Goal: Transaction & Acquisition: Purchase product/service

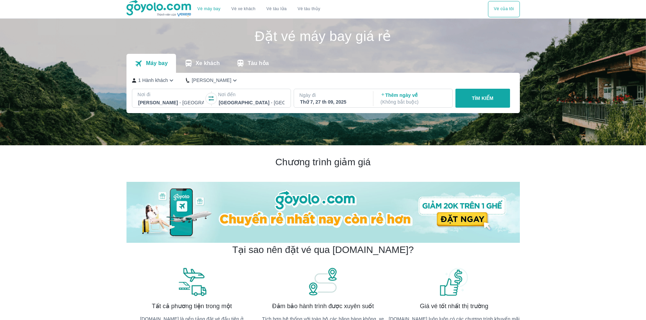
click at [474, 97] on p "TÌM KIẾM" at bounding box center [483, 98] width 22 height 7
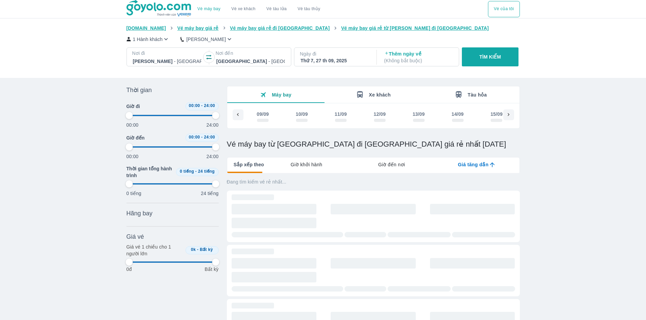
scroll to position [0, 521]
type input "97.9166666666667"
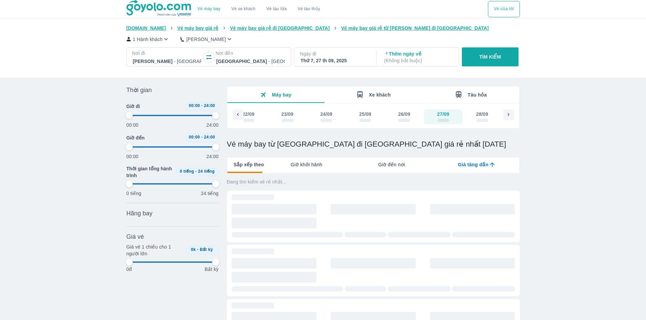
type input "97.9166666666667"
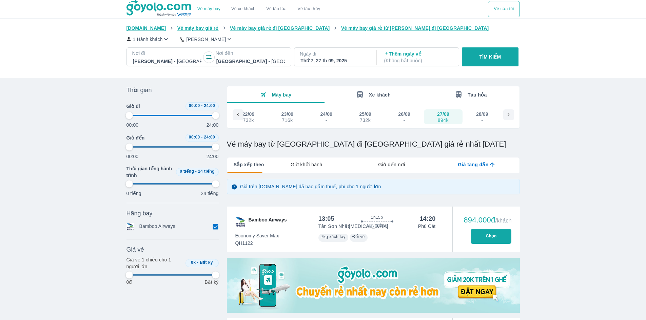
type input "97.9166666666667"
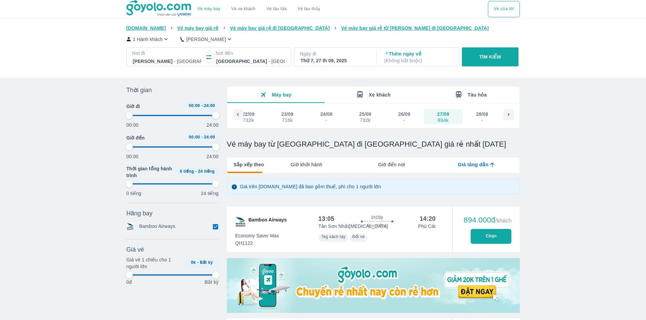
type input "97.9166666666667"
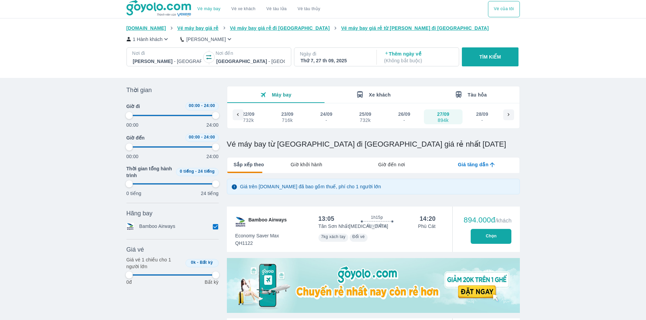
type input "97.9166666666667"
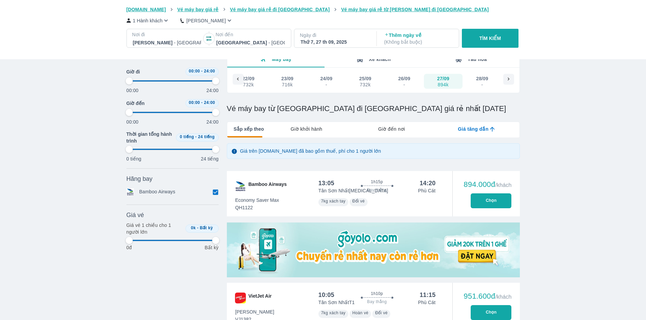
type input "97.9166666666667"
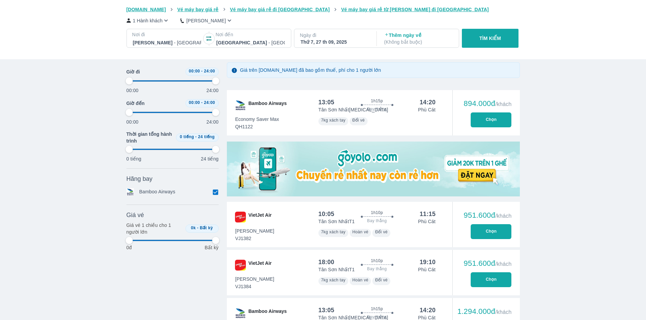
type input "97.9166666666667"
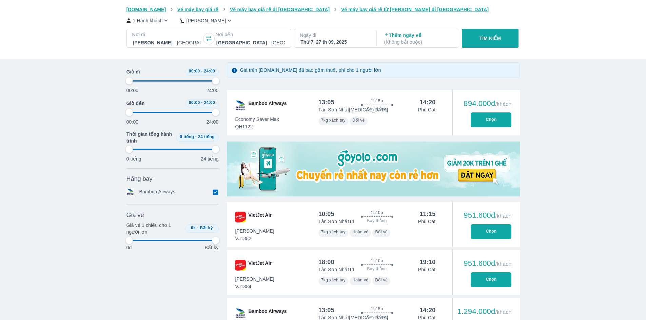
type input "97.9166666666667"
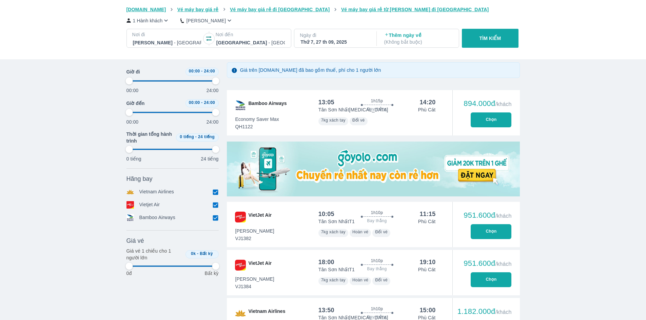
scroll to position [170, 0]
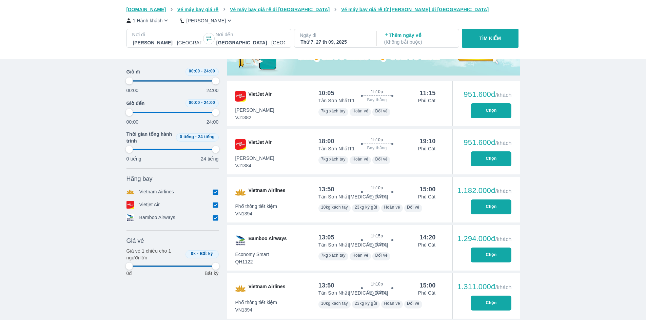
type input "97.9166666666667"
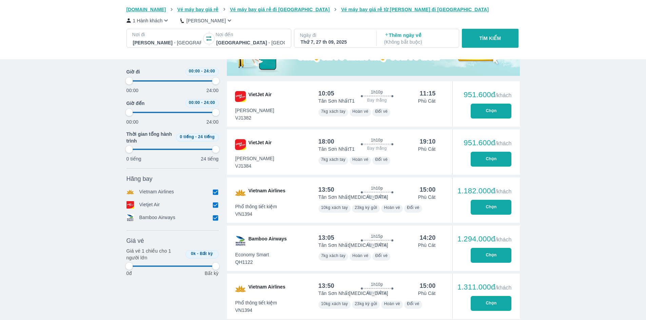
type input "97.9166666666667"
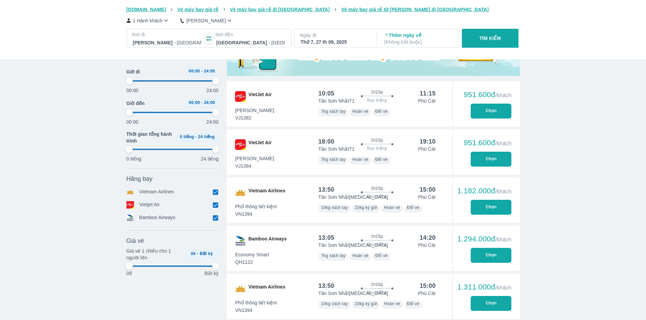
type input "97.9166666666667"
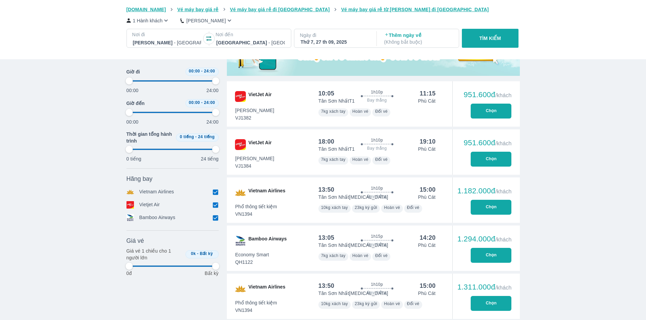
type input "97.9166666666667"
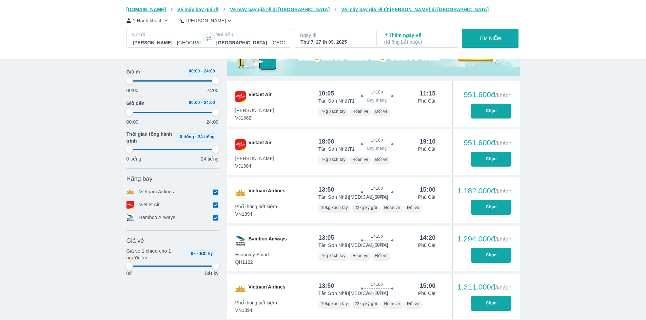
type input "97.9166666666667"
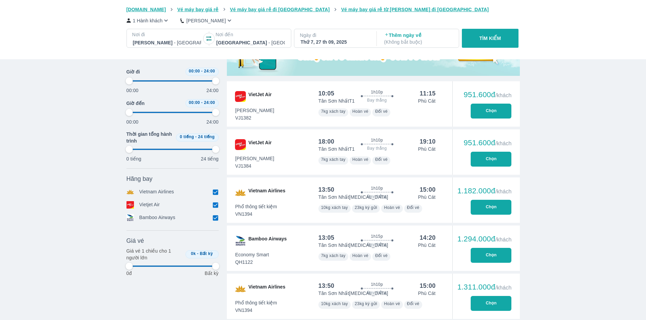
type input "97.9166666666667"
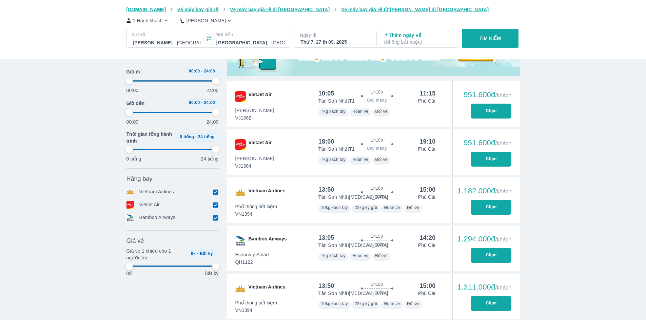
type input "97.9166666666667"
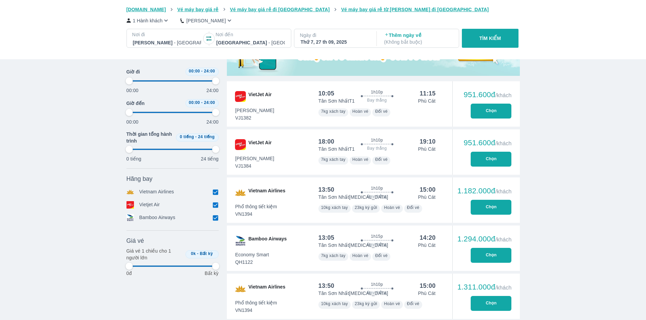
type input "97.9166666666667"
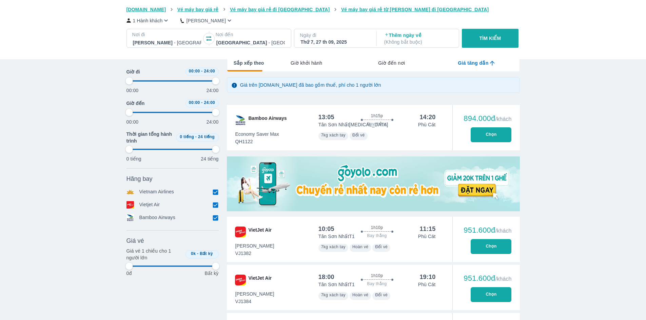
scroll to position [35, 0]
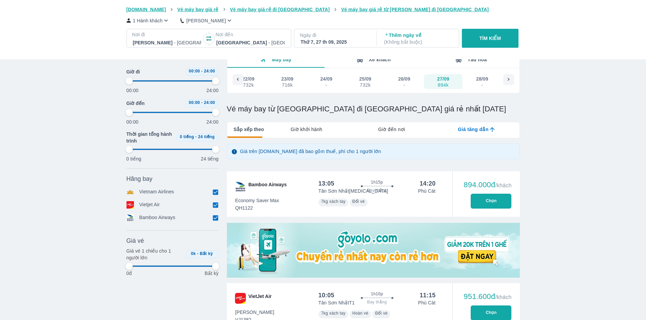
type input "97.9166666666667"
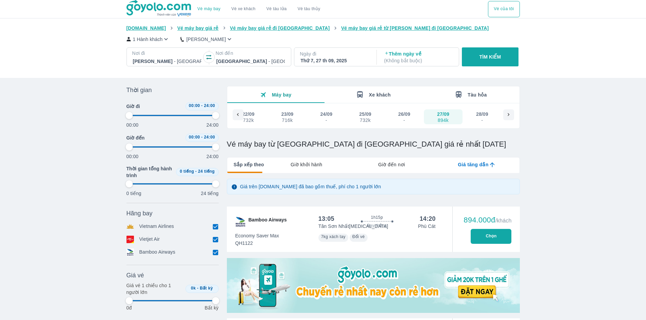
type input "97.9166666666667"
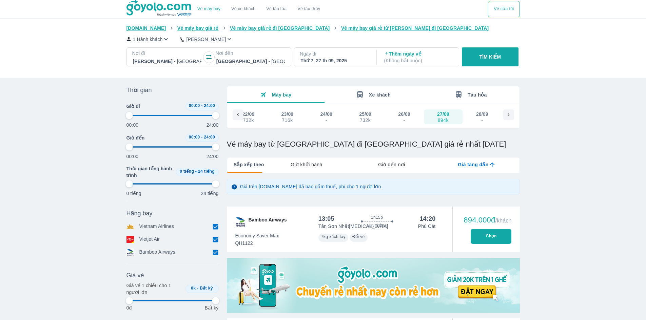
type input "97.9166666666667"
click at [415, 61] on p "( Không bắt buộc )" at bounding box center [418, 60] width 69 height 7
type input "97.9166666666667"
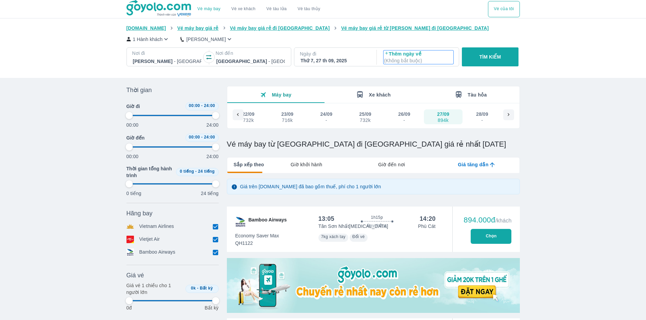
scroll to position [39, 0]
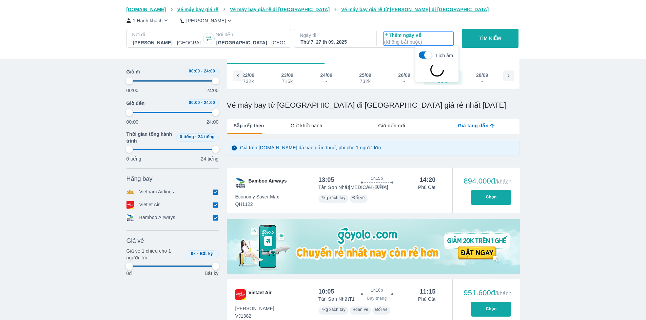
type input "97.9166666666667"
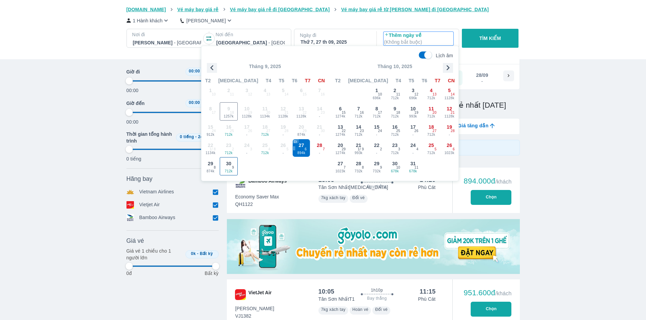
click at [228, 167] on div "30 712k 9" at bounding box center [229, 167] width 18 height 18
type input "97.9166666666667"
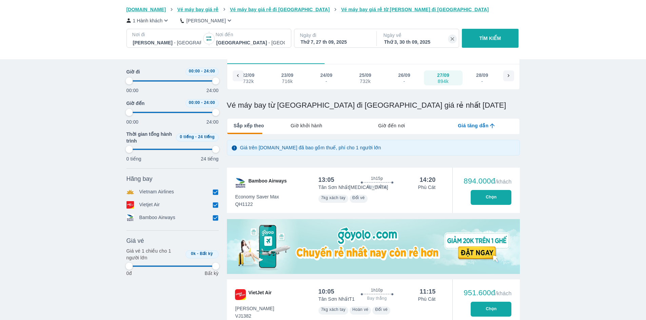
type input "97.9166666666667"
click at [481, 31] on button "TÌM KIẾM" at bounding box center [490, 38] width 57 height 19
type input "97.9166666666667"
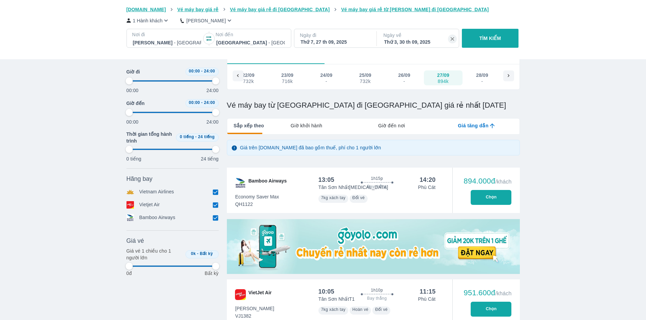
type input "97.9166666666667"
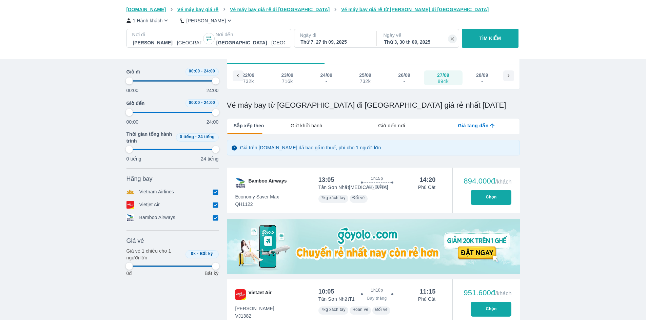
type input "97.9166666666667"
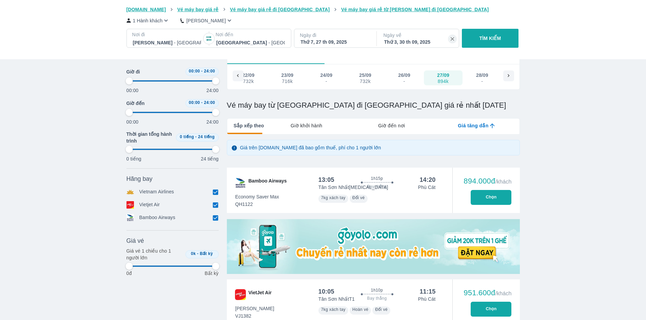
type input "97.9166666666667"
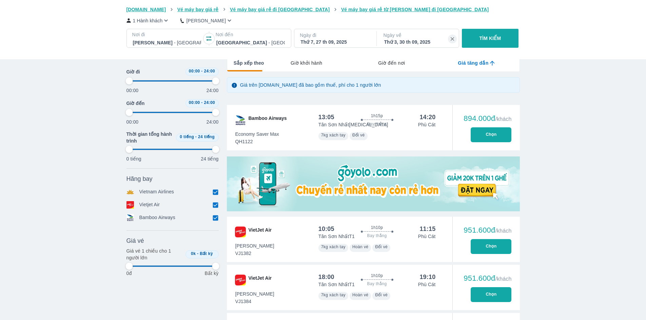
type input "97.9166666666667"
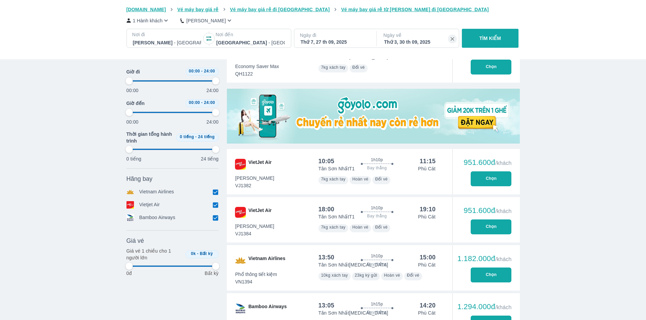
type input "97.9166666666667"
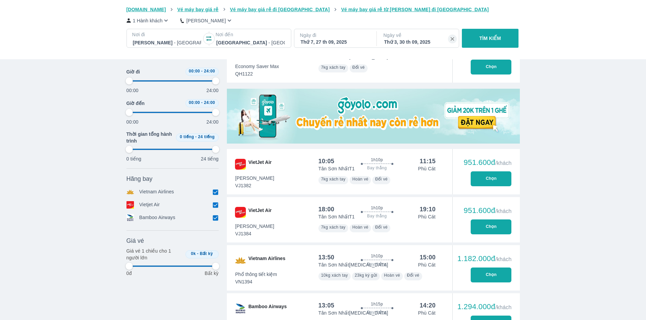
type input "97.9166666666667"
click at [481, 226] on button "Chọn" at bounding box center [491, 227] width 41 height 15
type input "97.9166666666667"
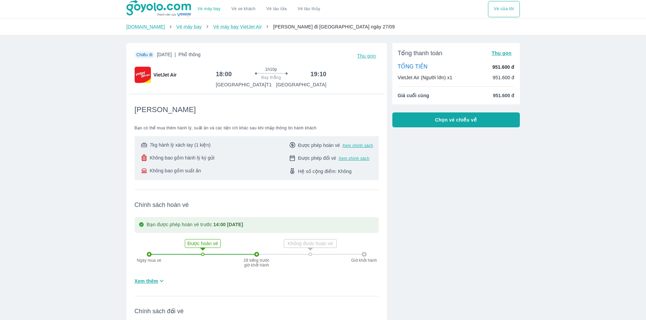
click at [436, 123] on button "Chọn vé chiều về" at bounding box center [456, 120] width 128 height 15
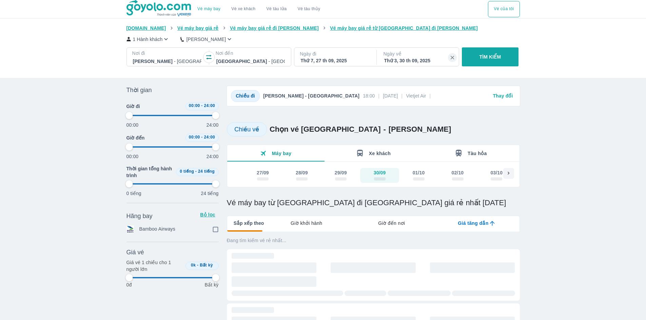
type input "97.9166666666667"
checkbox input "true"
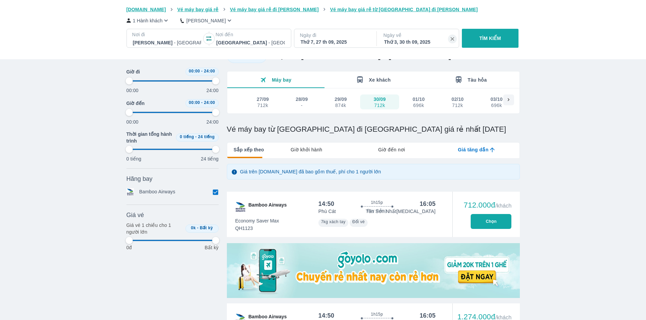
type input "97.9166666666667"
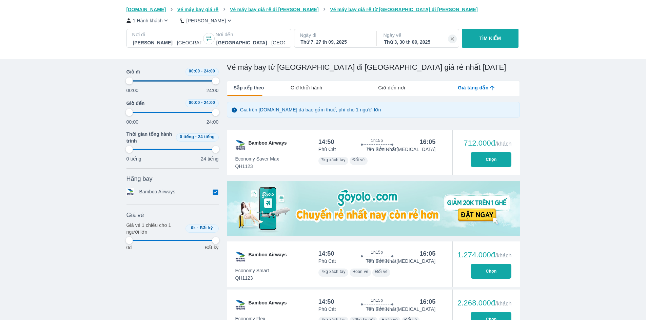
type input "97.9166666666667"
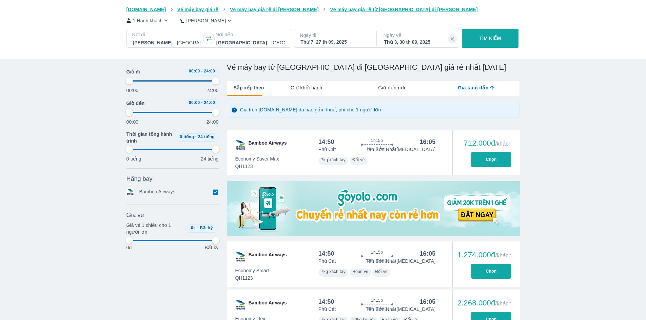
type input "97.9166666666667"
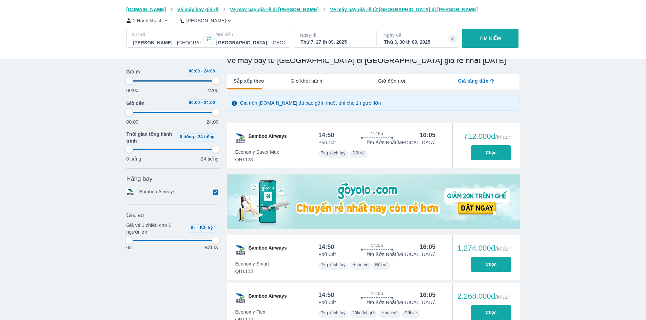
scroll to position [136, 0]
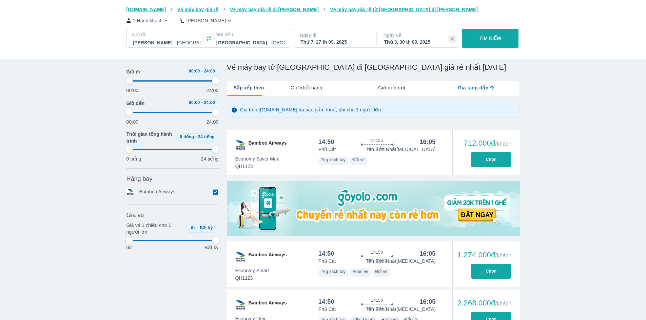
type input "97.9166666666667"
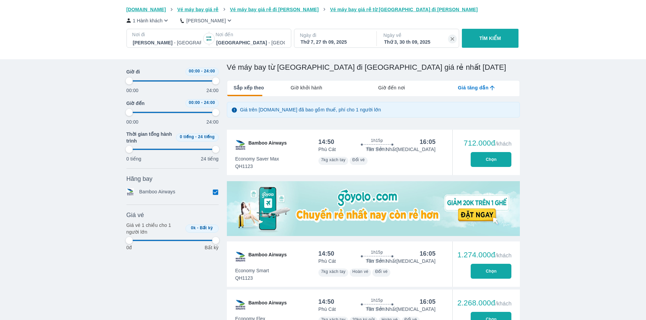
type input "97.9166666666667"
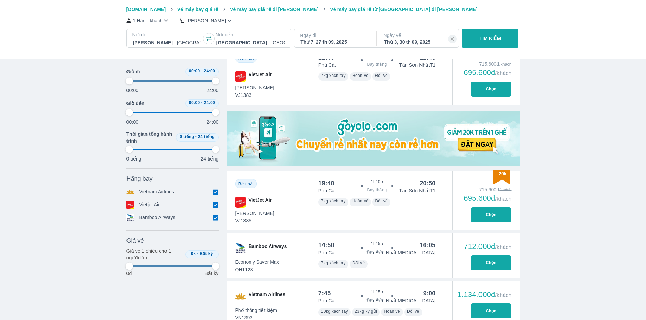
scroll to position [237, 0]
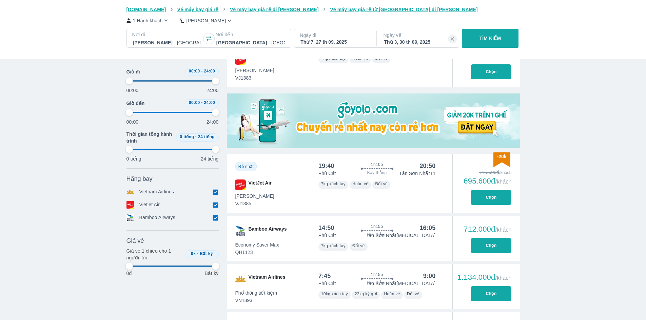
type input "97.9166666666667"
click at [482, 201] on button "Chọn" at bounding box center [491, 197] width 41 height 15
type input "97.9166666666667"
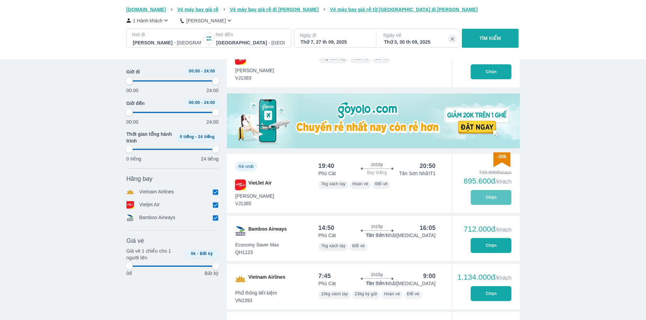
type input "97.9166666666667"
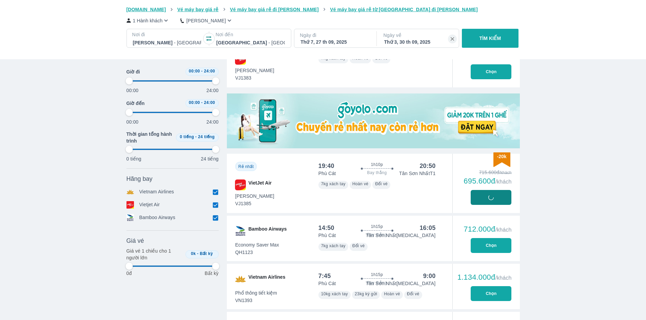
type input "97.9166666666667"
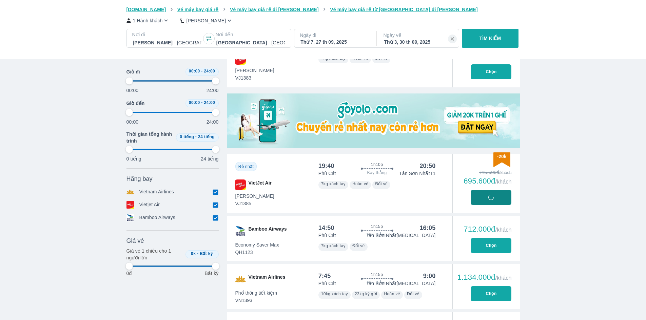
type input "97.9166666666667"
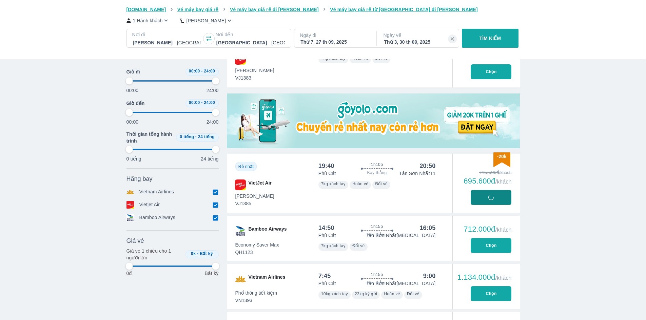
type input "97.9166666666667"
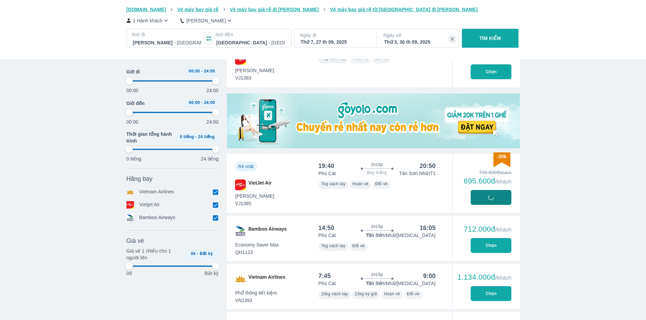
type input "97.9166666666667"
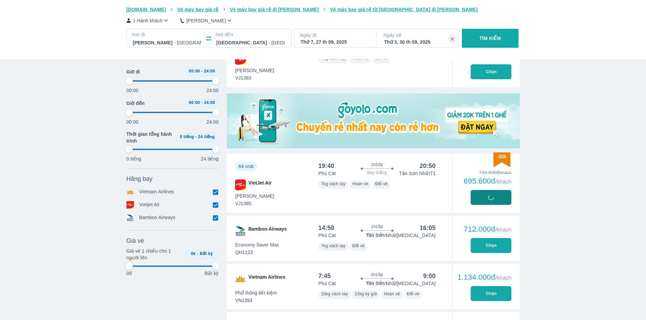
type input "97.9166666666667"
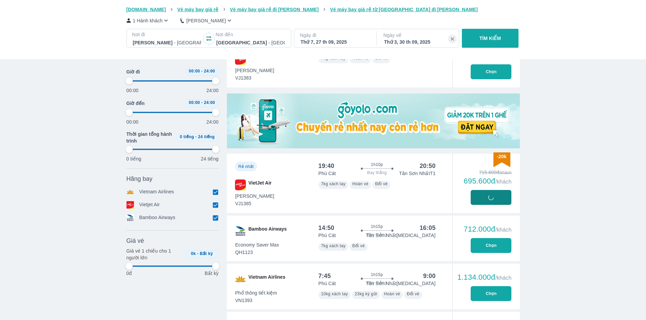
type input "97.9166666666667"
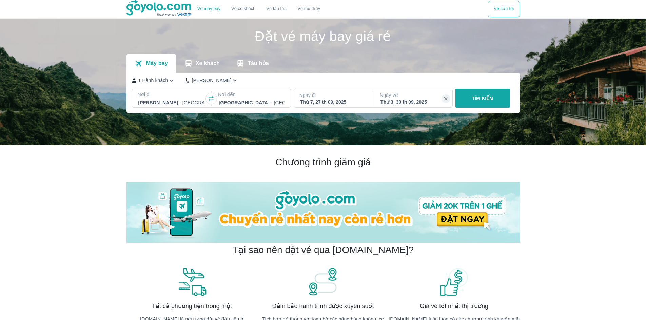
click at [495, 101] on button "TÌM KIẾM" at bounding box center [482, 98] width 55 height 19
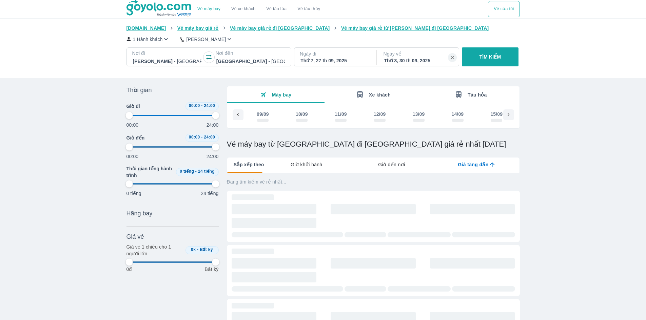
scroll to position [0, 521]
type input "97.9166666666667"
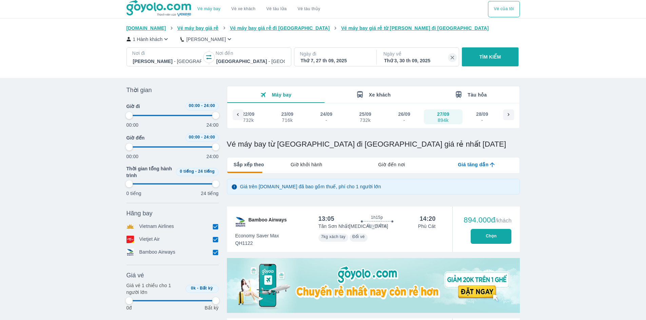
type input "97.9166666666667"
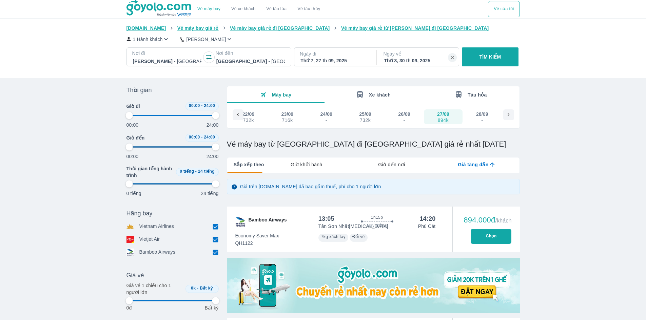
type input "97.9166666666667"
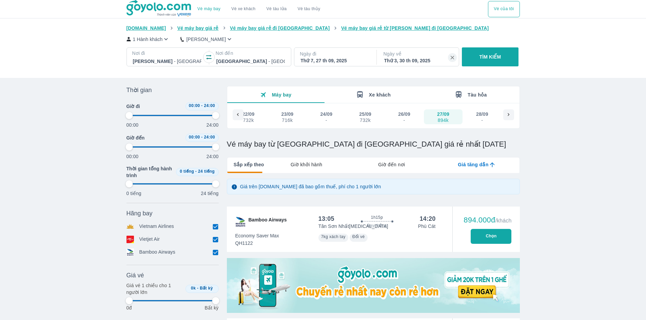
type input "97.9166666666667"
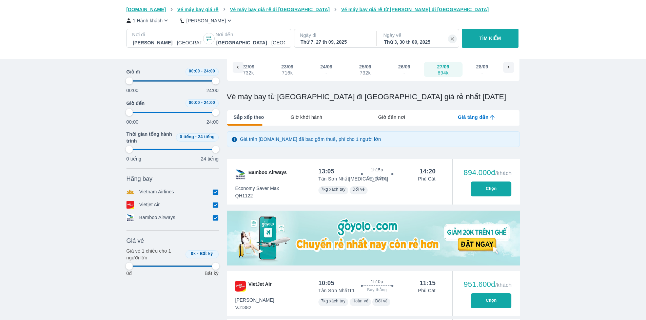
scroll to position [136, 0]
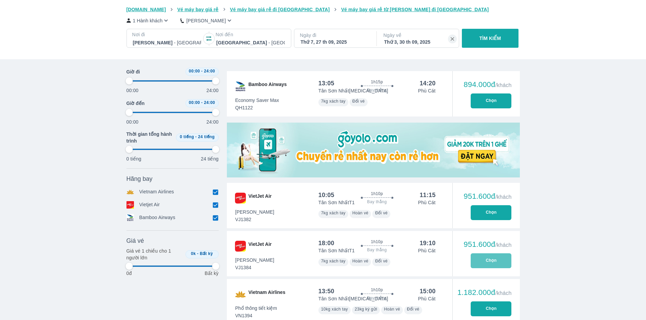
click at [495, 260] on button "Chọn" at bounding box center [491, 261] width 41 height 15
type input "97.9166666666667"
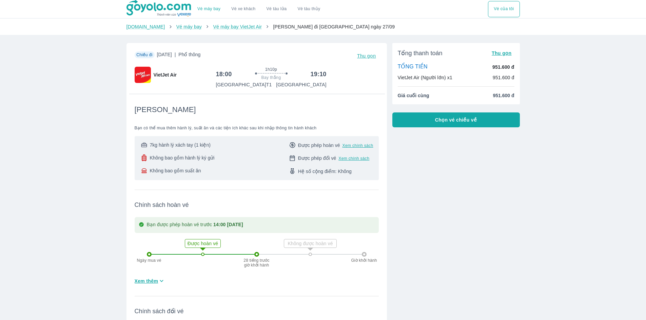
click at [442, 123] on span "Chọn vé chiều về" at bounding box center [456, 120] width 42 height 7
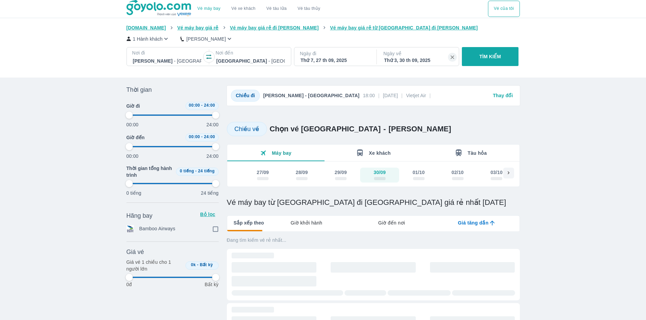
type input "97.9166666666667"
checkbox input "true"
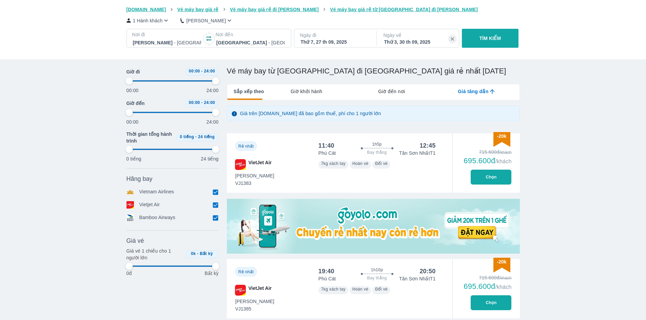
type input "97.9166666666667"
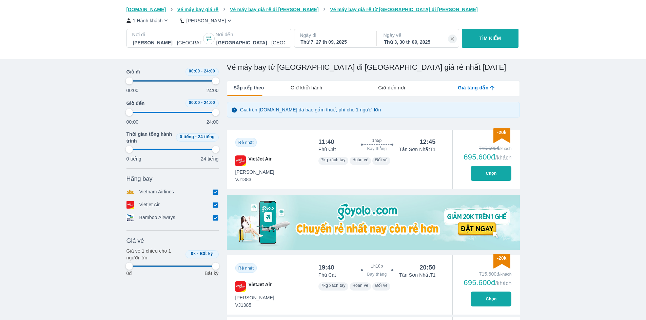
type input "97.9166666666667"
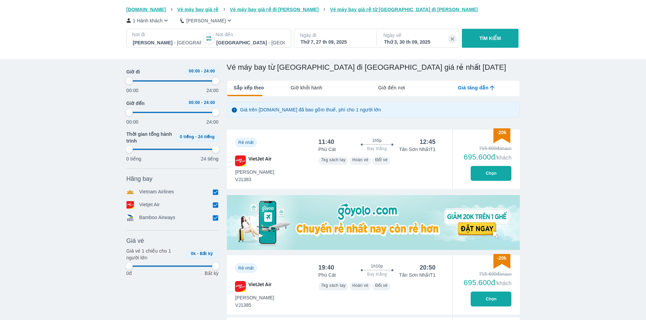
type input "97.9166666666667"
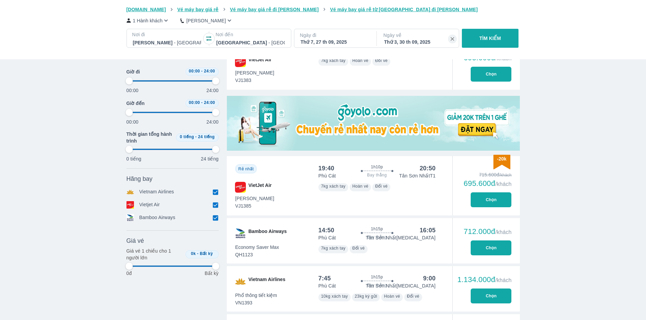
scroll to position [237, 0]
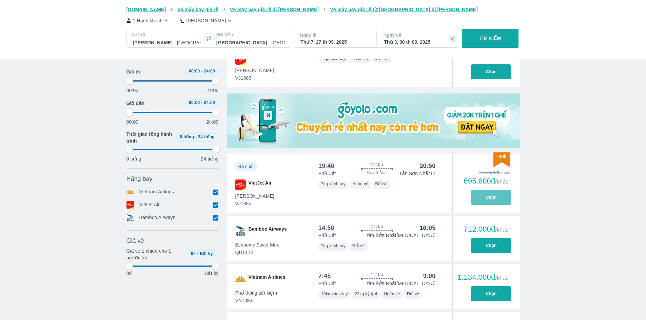
click at [480, 198] on button "Chọn" at bounding box center [491, 197] width 41 height 15
type input "97.9166666666667"
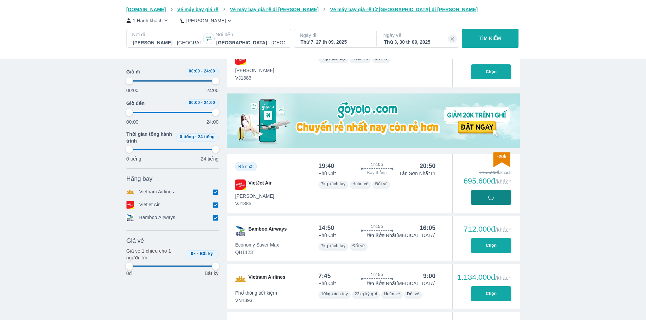
type input "97.9166666666667"
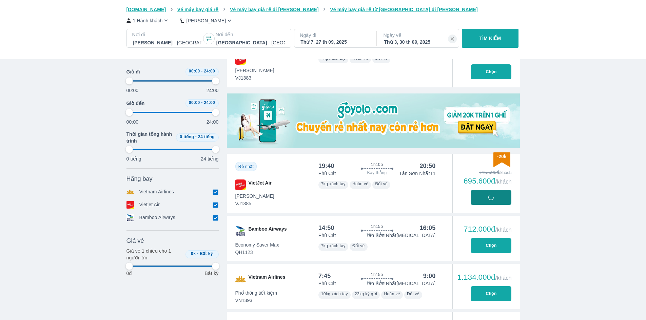
type input "97.9166666666667"
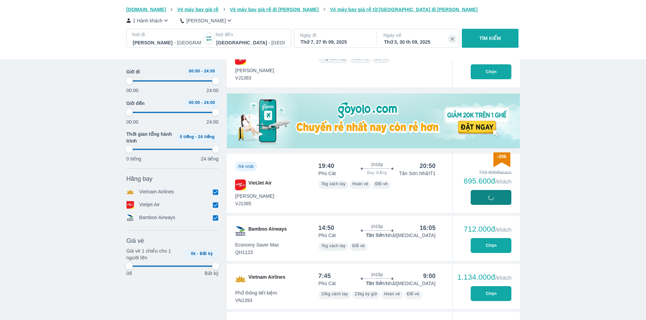
type input "97.9166666666667"
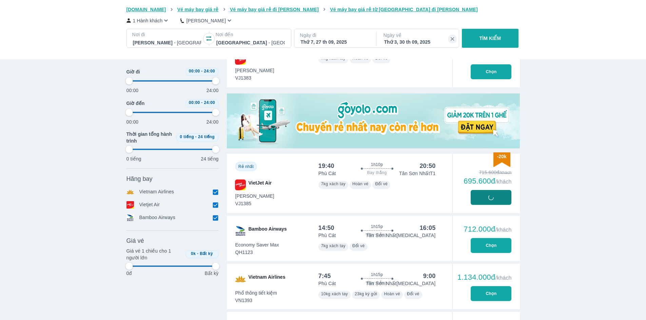
type input "97.9166666666667"
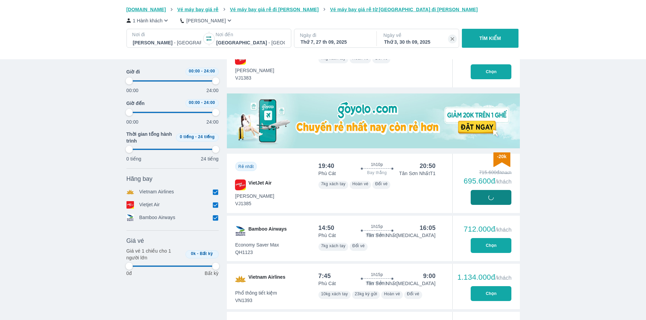
type input "97.9166666666667"
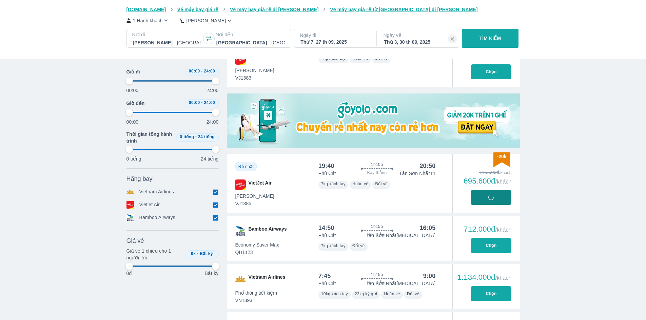
type input "97.9166666666667"
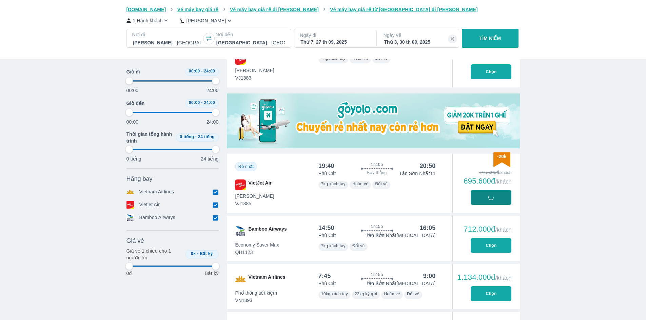
type input "97.9166666666667"
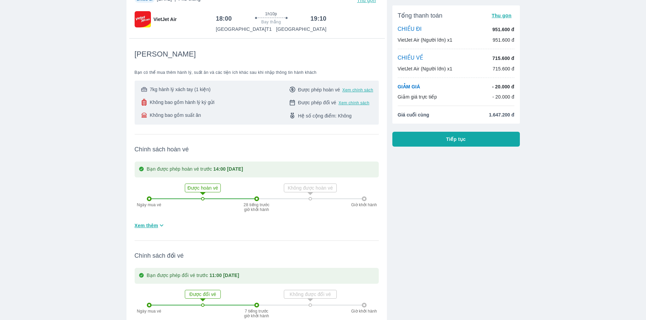
scroll to position [34, 0]
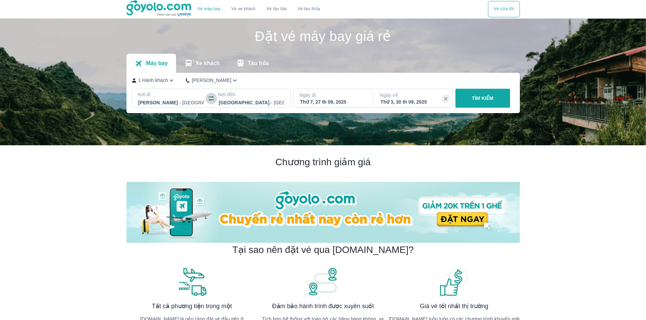
click at [214, 100] on icon "button" at bounding box center [211, 98] width 5 height 5
click at [447, 100] on icon "button" at bounding box center [446, 99] width 6 height 6
click at [331, 100] on div "Thứ 7, 27 th 09, 2025" at bounding box center [333, 102] width 66 height 7
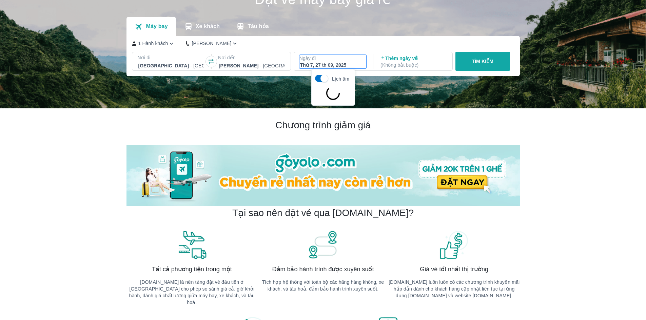
scroll to position [39, 0]
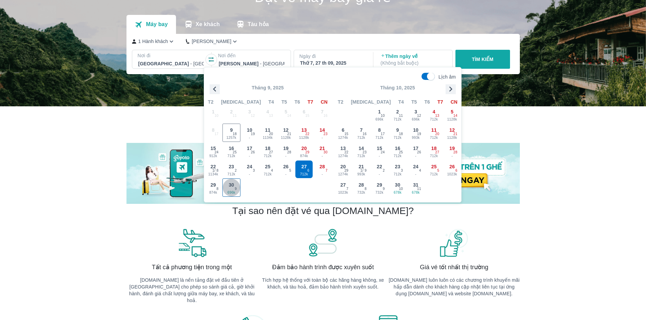
click at [235, 184] on div "30 696k 9" at bounding box center [232, 188] width 18 height 18
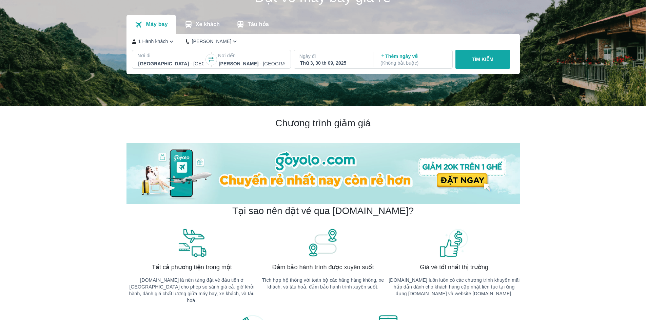
click at [476, 58] on p "TÌM KIẾM" at bounding box center [483, 59] width 22 height 7
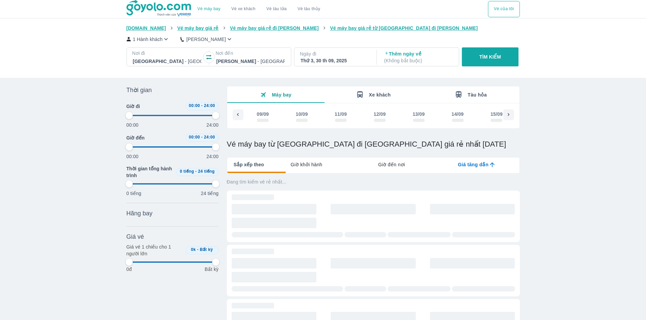
scroll to position [0, 647]
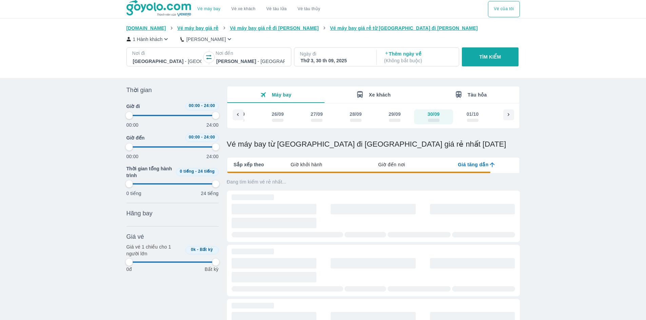
type input "97.9166666666667"
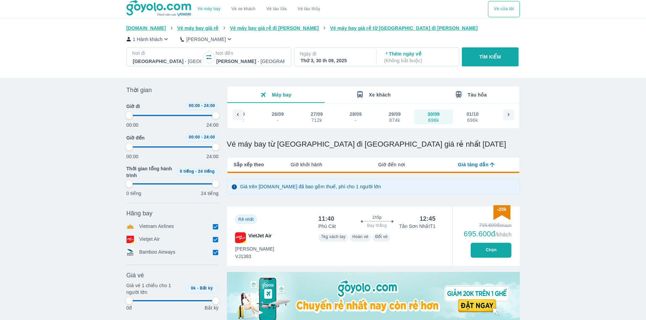
type input "97.9166666666667"
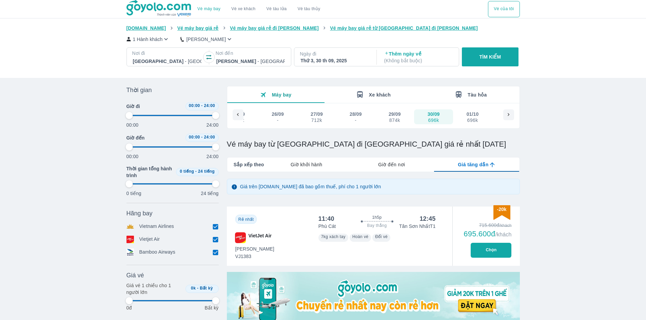
type input "97.9166666666667"
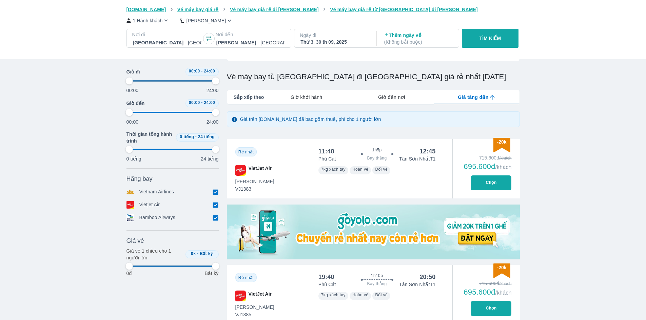
type input "97.9166666666667"
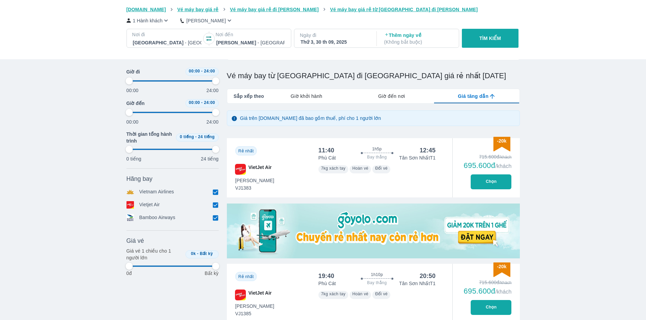
type input "97.9166666666667"
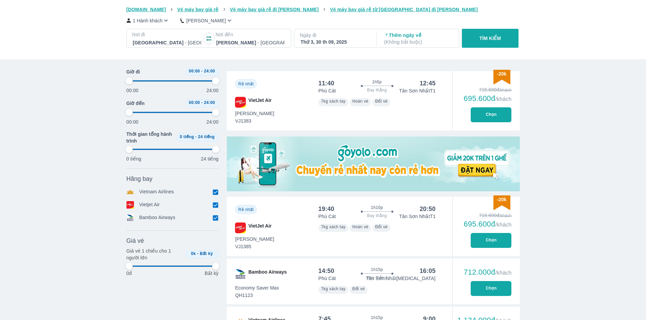
scroll to position [170, 0]
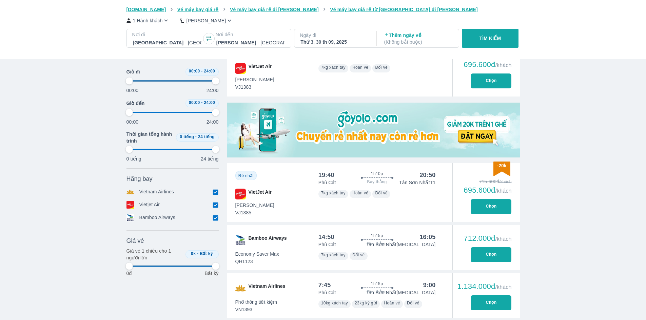
type input "97.9166666666667"
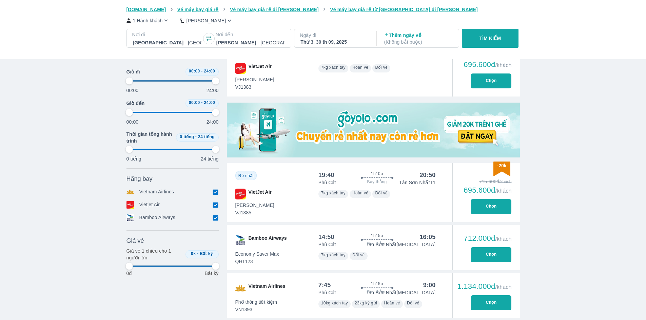
type input "97.9166666666667"
click at [480, 208] on button "Chọn" at bounding box center [491, 206] width 41 height 15
type input "97.9166666666667"
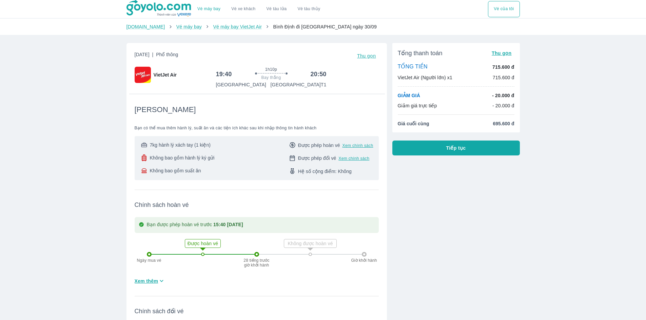
click at [435, 150] on button "Tiếp tục" at bounding box center [456, 148] width 128 height 15
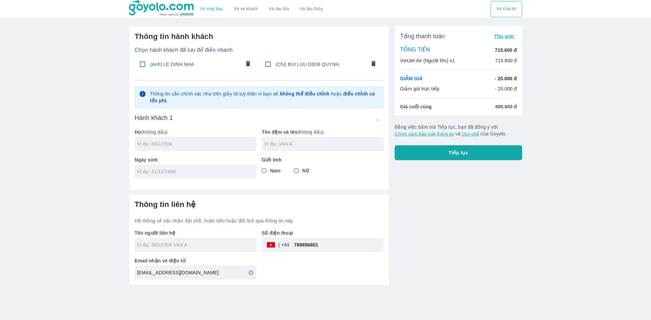
click at [268, 65] on input "checkbox" at bounding box center [267, 64] width 13 height 13
checkbox input "true"
type input "BUI"
type input "LUU DIEM QUYNH"
type input "01/10/2002"
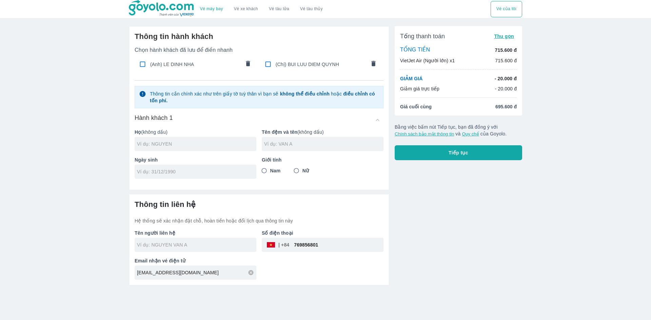
radio input "true"
type input "BUI LUU DIEM QUYNH"
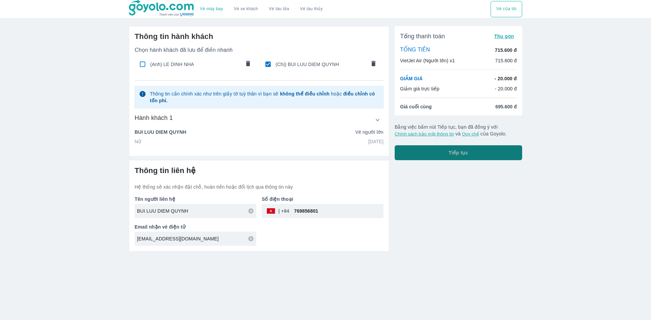
click at [430, 153] on button "Tiếp tục" at bounding box center [459, 152] width 128 height 15
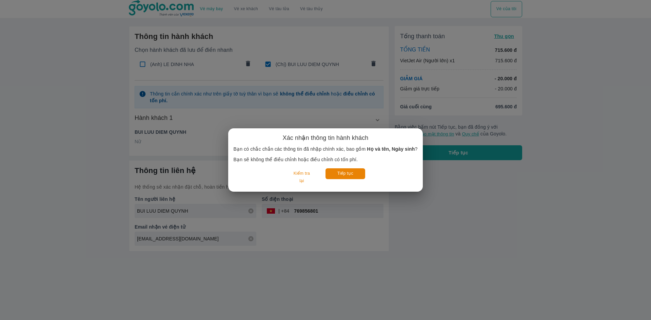
click at [480, 218] on div "Xác nhận thông tin hành khách Bạn có chắc chắn các thông tin đã nhập chính xác,…" at bounding box center [325, 160] width 651 height 320
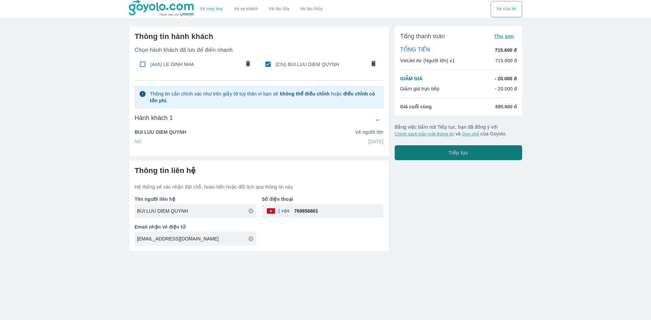
click at [429, 147] on button "Tiếp tục" at bounding box center [459, 152] width 128 height 15
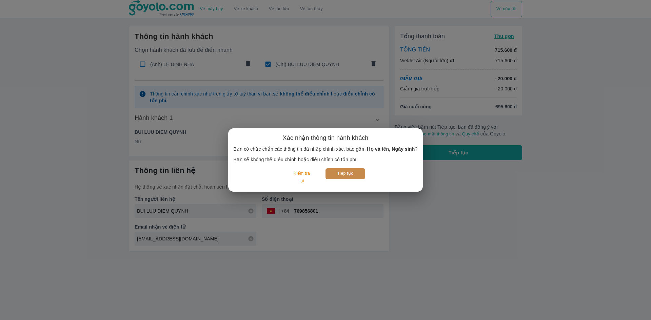
click at [338, 174] on button "Tiếp tục" at bounding box center [346, 174] width 40 height 11
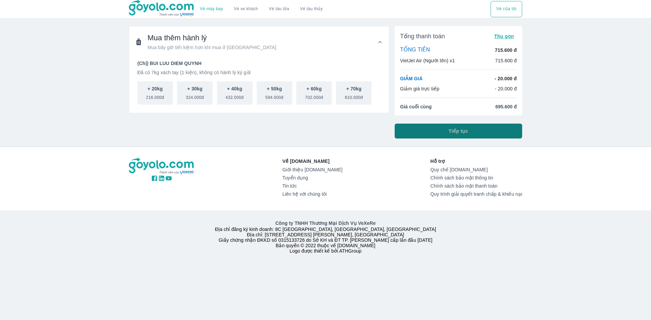
click at [476, 131] on button "Tiếp tục" at bounding box center [459, 131] width 128 height 15
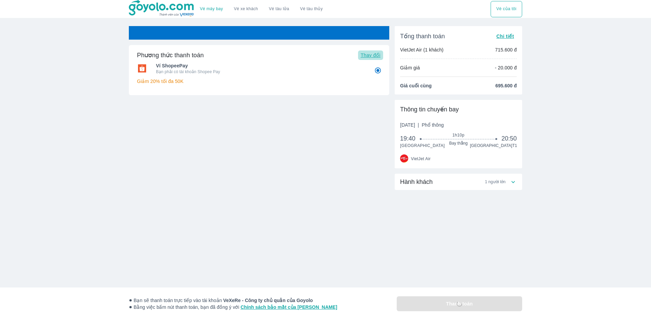
click at [366, 57] on span "Thay đổi" at bounding box center [371, 55] width 20 height 5
radio input "false"
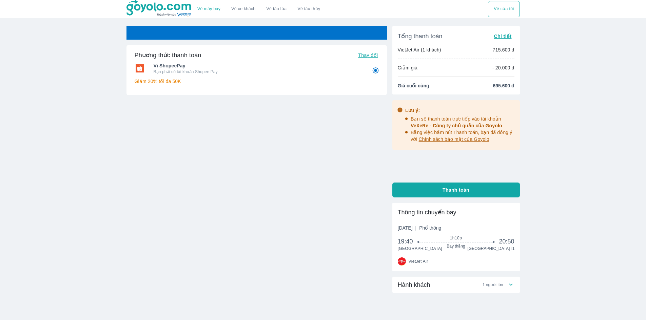
radio input "false"
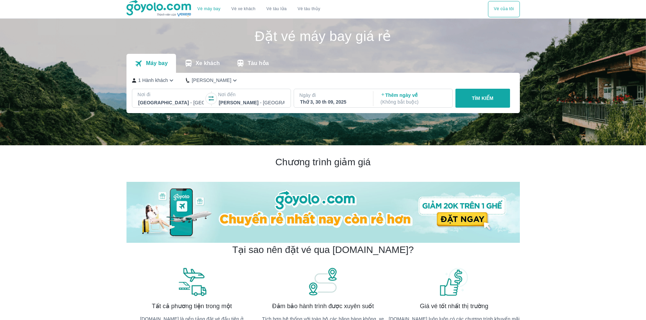
click at [327, 99] on div "Thứ 3, 30 th 09, 2025" at bounding box center [333, 102] width 66 height 7
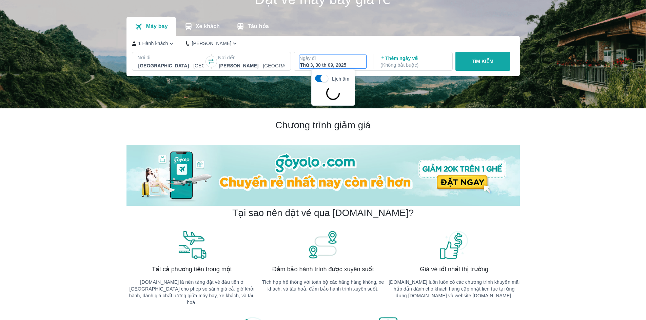
scroll to position [39, 0]
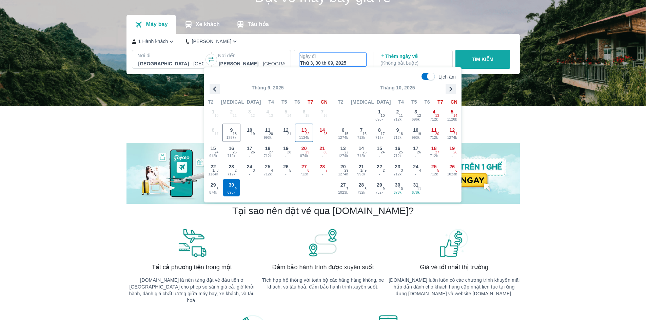
click at [299, 134] on div "13 1134k 22" at bounding box center [304, 133] width 18 height 18
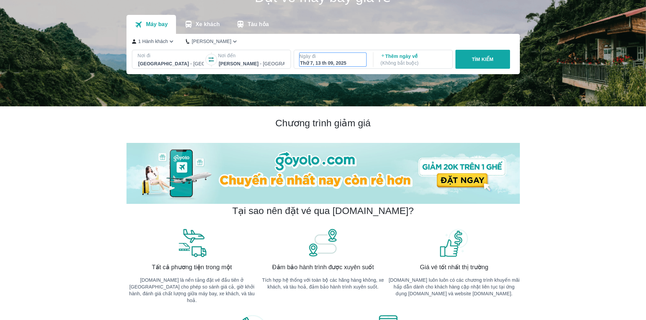
click at [319, 66] on div "Thứ 7, 13 th 09, 2025" at bounding box center [333, 63] width 66 height 7
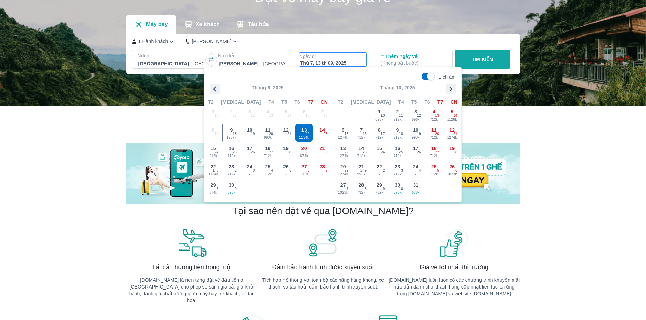
click at [211, 60] on icon "button" at bounding box center [211, 59] width 7 height 7
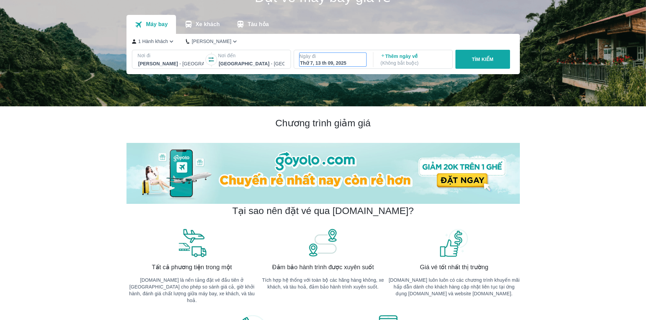
click at [299, 61] on div "Thứ 7, 13 th 09, 2025" at bounding box center [332, 63] width 67 height 7
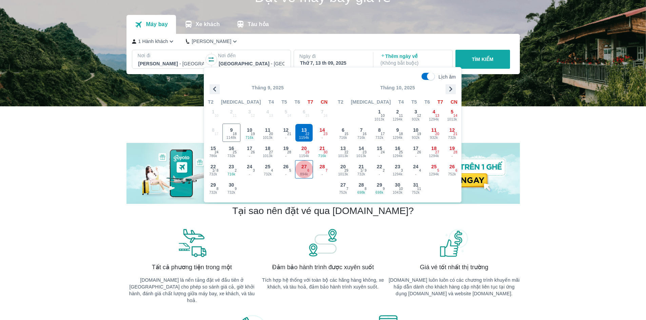
click at [300, 176] on span "894k" at bounding box center [304, 174] width 18 height 5
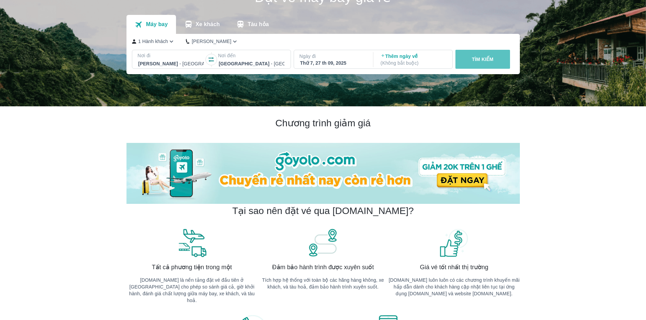
click at [476, 58] on p "TÌM KIẾM" at bounding box center [483, 59] width 22 height 7
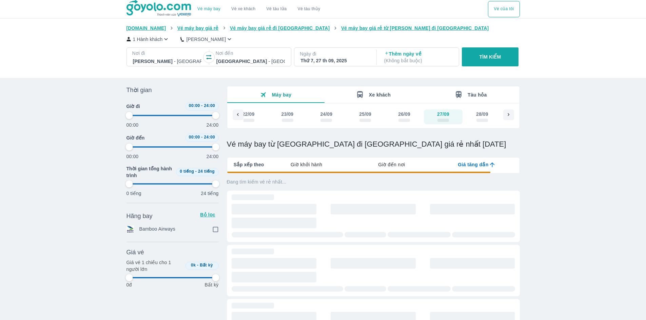
type input "97.9166666666667"
checkbox input "true"
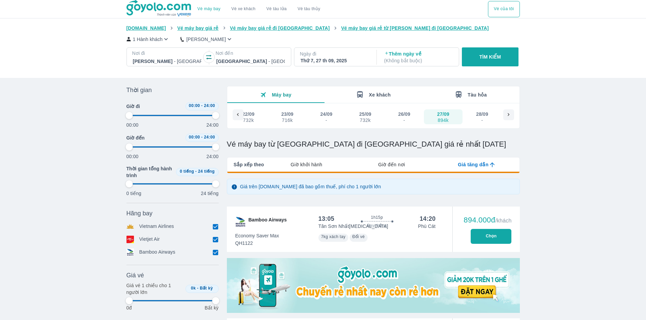
type input "97.9166666666667"
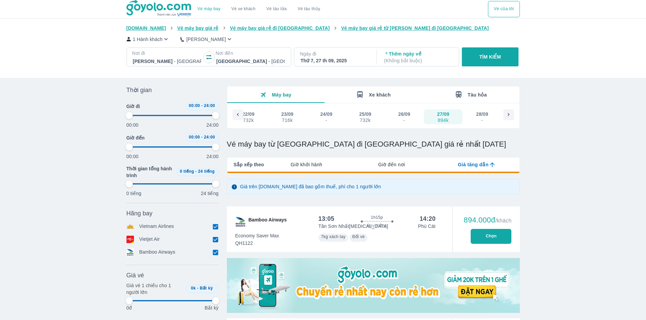
type input "97.9166666666667"
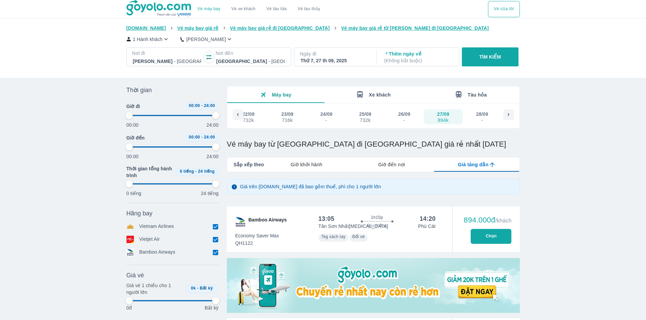
type input "97.9166666666667"
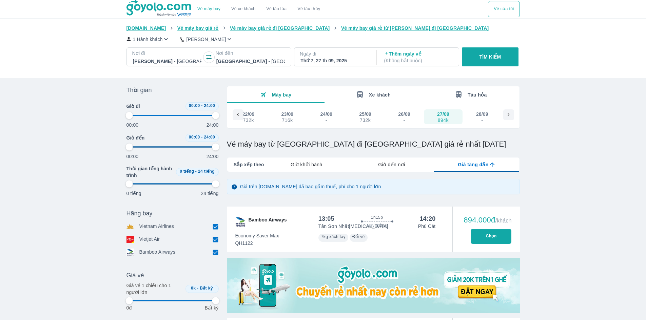
type input "97.9166666666667"
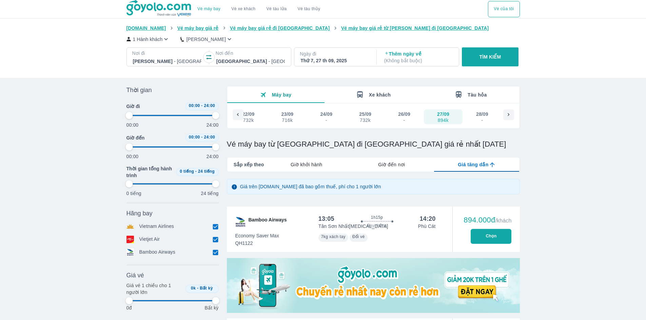
type input "97.9166666666667"
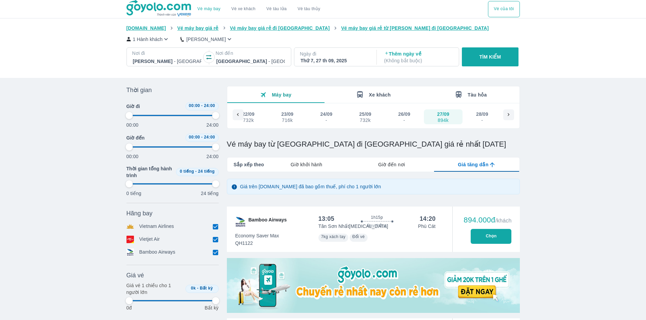
type input "97.9166666666667"
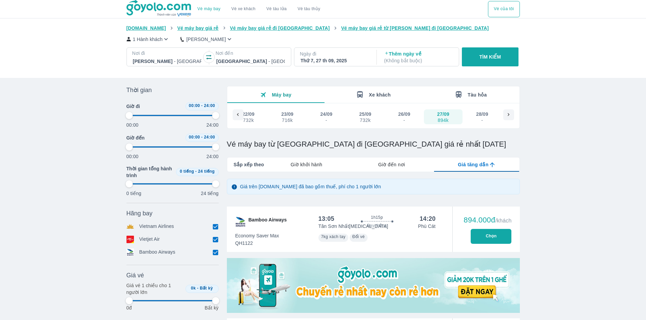
type input "97.9166666666667"
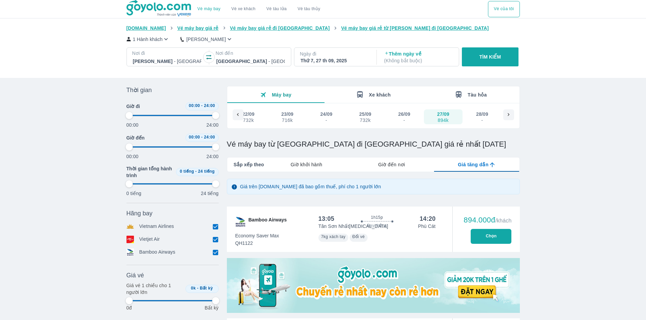
type input "97.9166666666667"
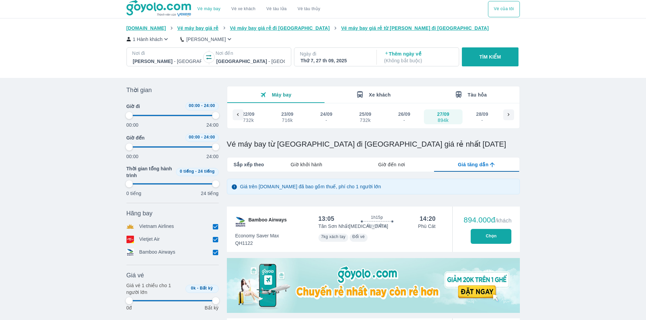
type input "97.9166666666667"
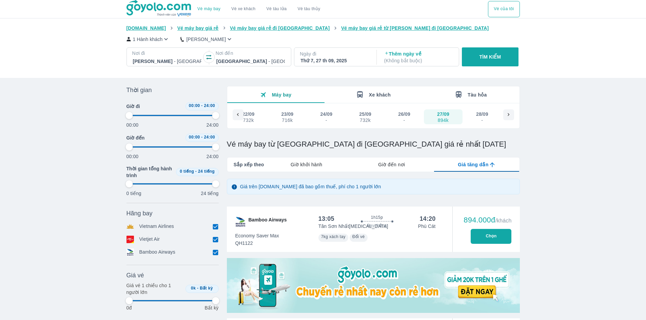
type input "97.9166666666667"
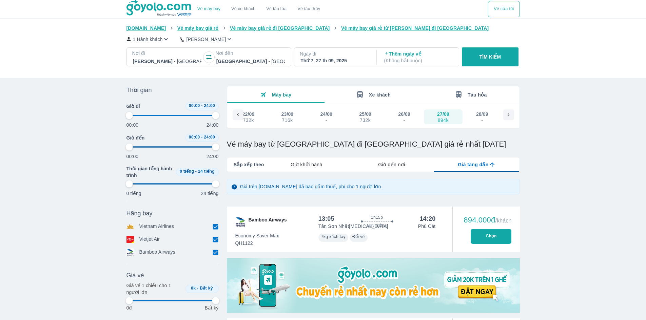
type input "97.9166666666667"
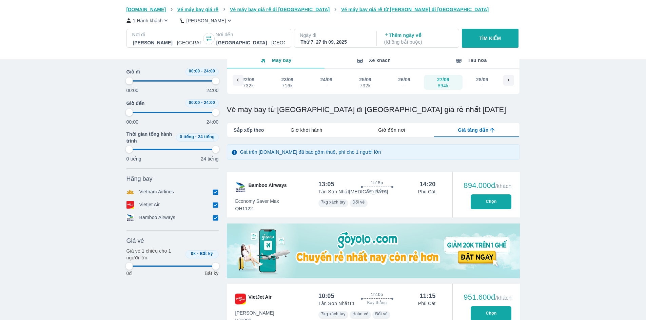
type input "97.9166666666667"
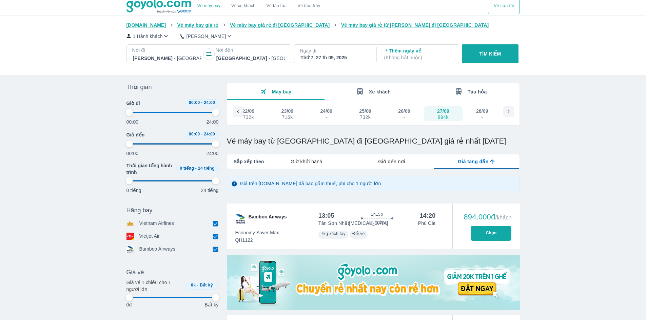
type input "97.9166666666667"
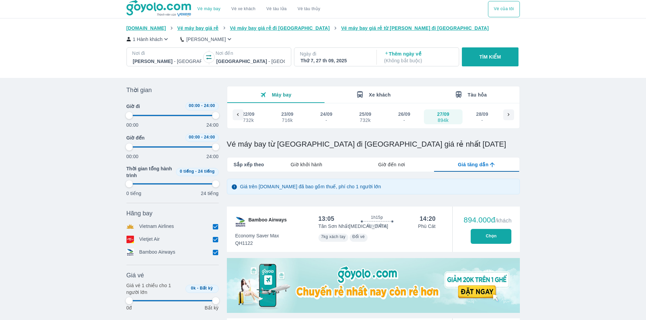
type input "97.9166666666667"
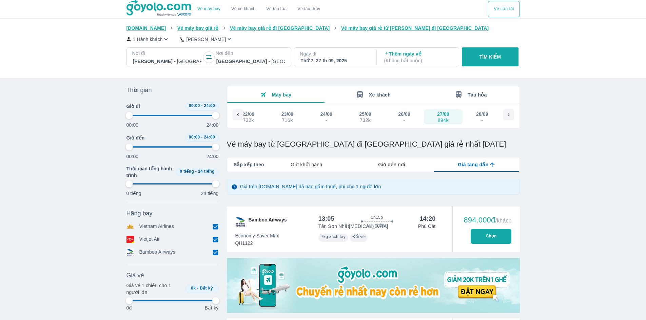
type input "97.9166666666667"
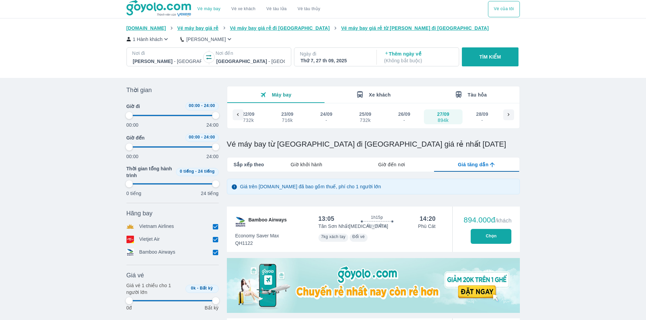
type input "97.9166666666667"
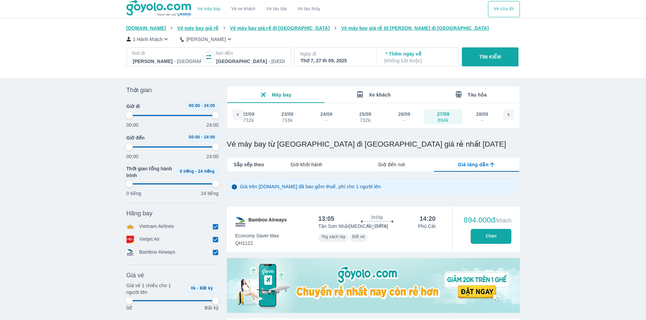
type input "97.9166666666667"
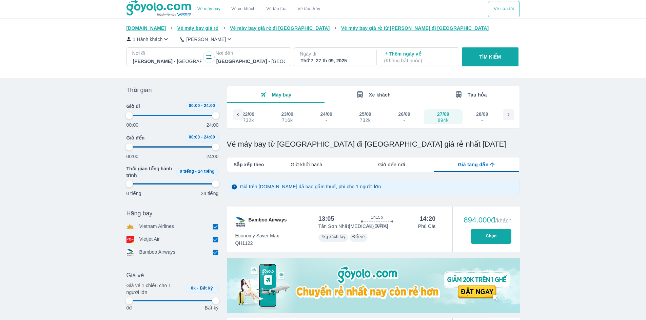
type input "97.9166666666667"
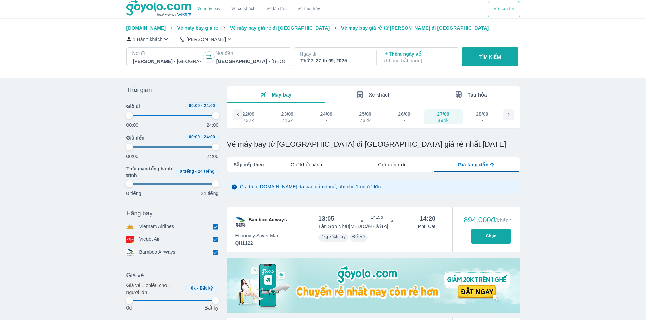
type input "97.9166666666667"
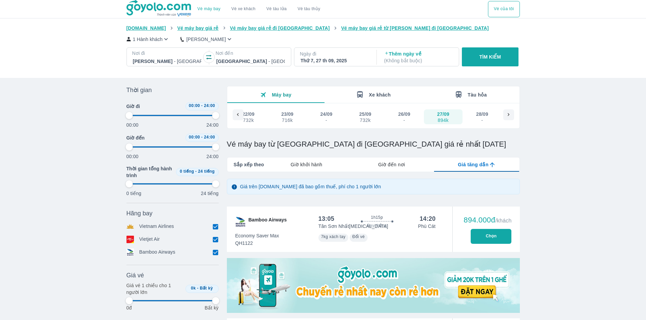
type input "97.9166666666667"
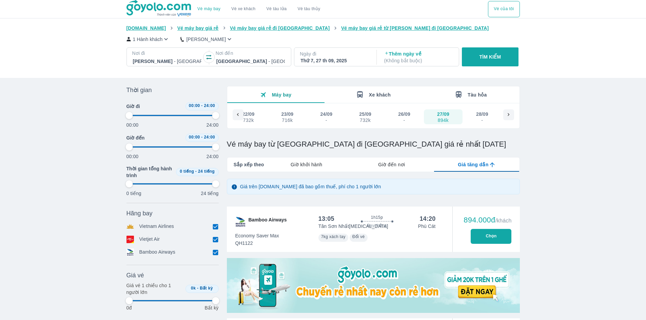
type input "97.9166666666667"
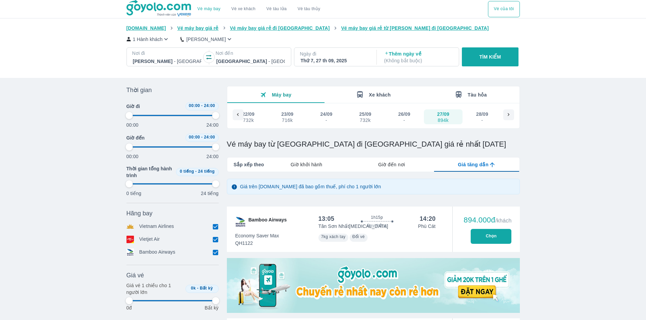
type input "97.9166666666667"
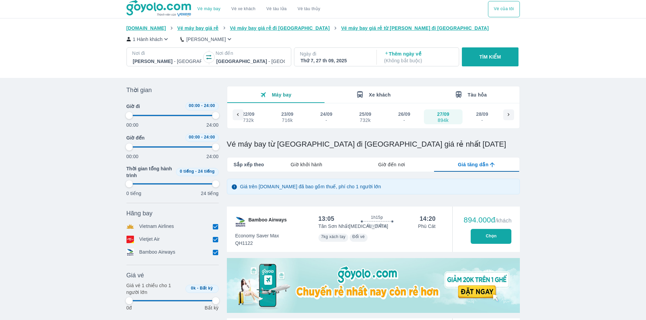
type input "97.9166666666667"
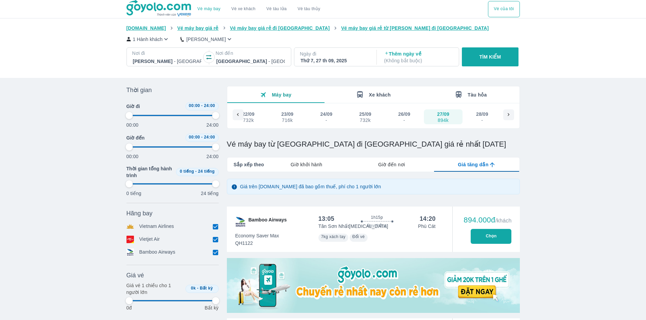
type input "97.9166666666667"
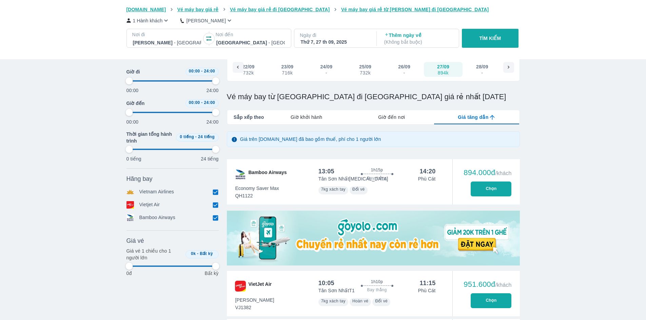
type input "97.9166666666667"
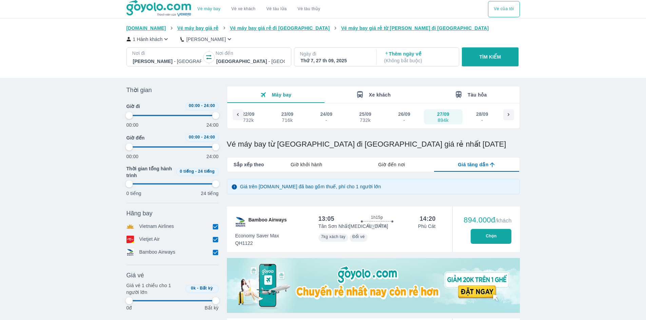
click at [321, 58] on div "Thứ 7, 27 th 09, 2025" at bounding box center [334, 60] width 69 height 7
type input "97.9166666666667"
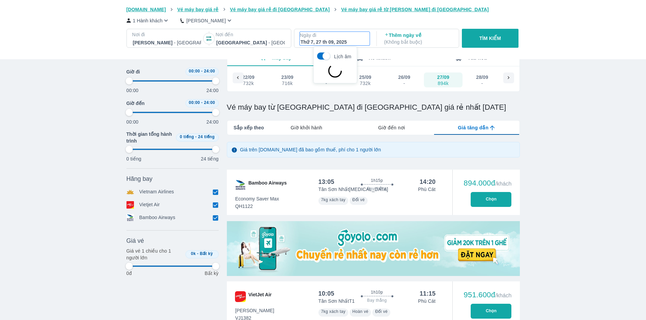
scroll to position [39, 0]
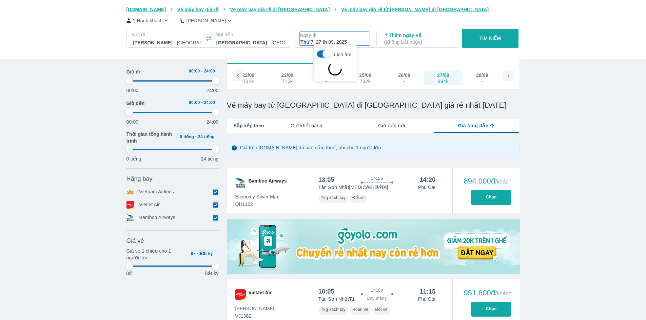
type input "97.9166666666667"
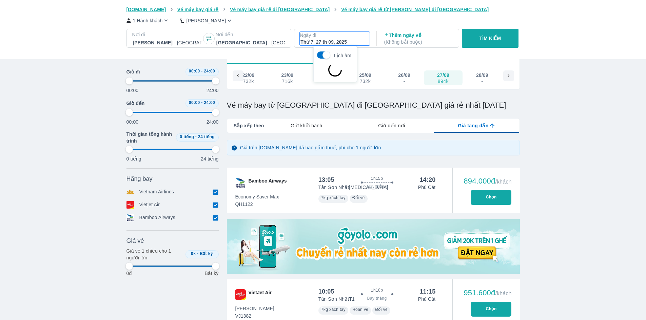
type input "97.9166666666667"
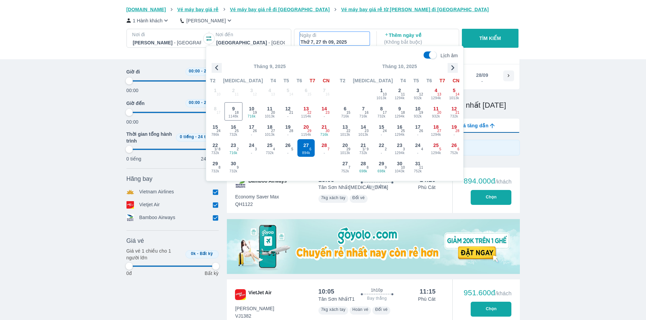
type input "97.9166666666667"
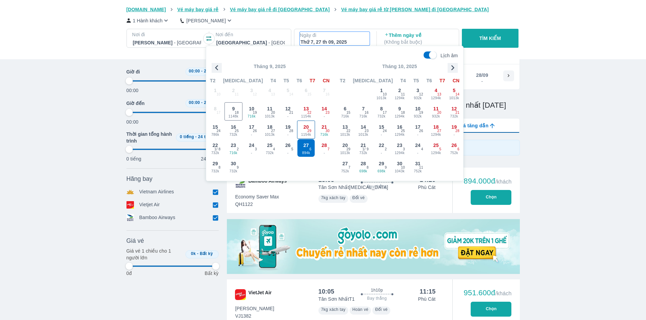
type input "97.9166666666667"
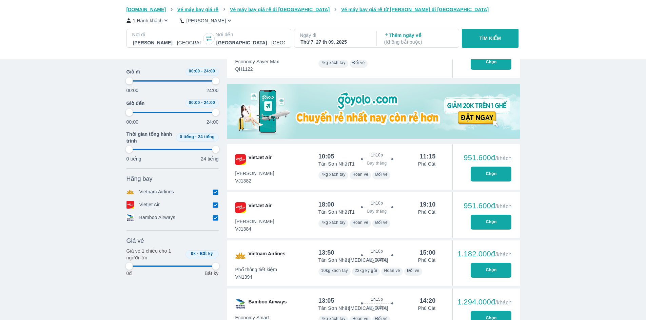
scroll to position [175, 0]
click at [491, 218] on button "Chọn" at bounding box center [491, 222] width 41 height 15
type input "97.9166666666667"
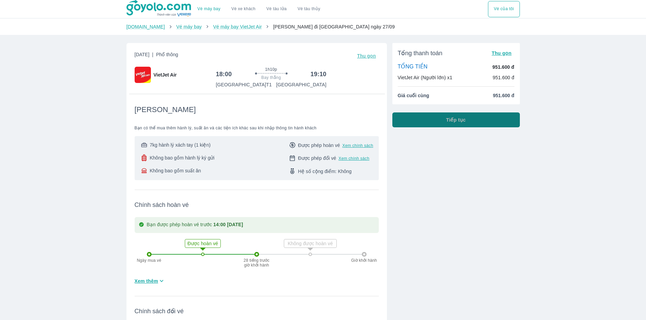
click at [441, 121] on button "Tiếp tục" at bounding box center [456, 120] width 128 height 15
click at [454, 121] on span "Tiếp tục" at bounding box center [456, 120] width 20 height 7
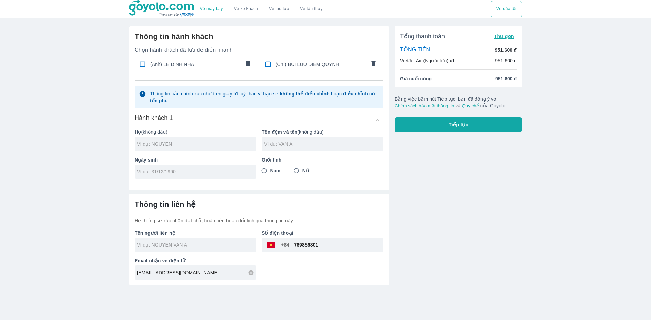
click at [266, 65] on input "checkbox" at bounding box center [267, 64] width 13 height 13
checkbox input "true"
type input "BUI"
type input "LUU DIEM QUYNH"
type input "01/10/2002"
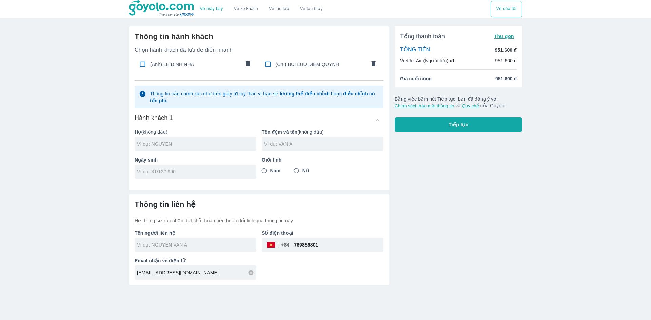
radio input "true"
type input "BUI LUU DIEM QUYNH"
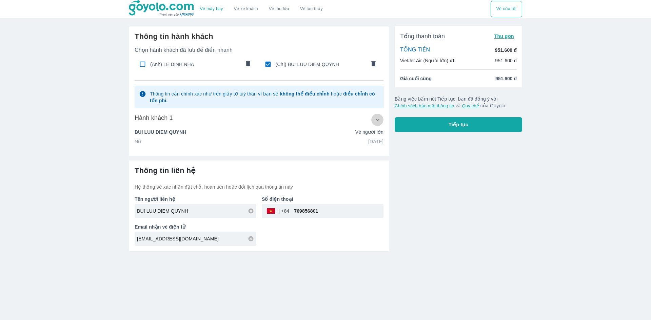
click at [377, 120] on icon "button" at bounding box center [378, 120] width 4 height 2
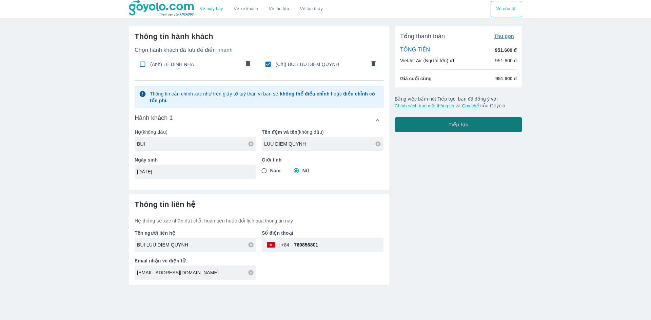
click at [430, 130] on button "Tiếp tục" at bounding box center [459, 124] width 128 height 15
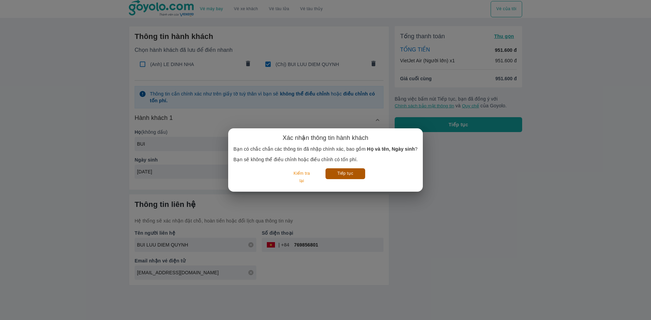
click at [346, 176] on button "Tiếp tục" at bounding box center [346, 174] width 40 height 11
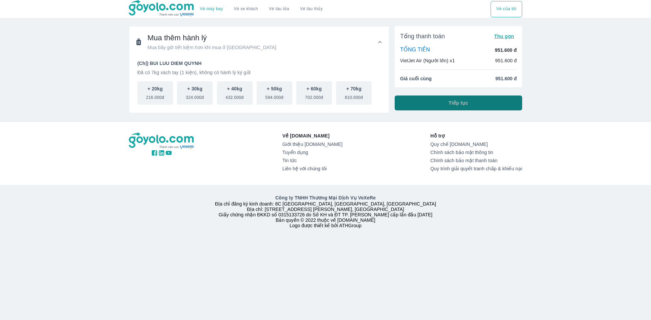
click at [445, 104] on button "Tiếp tục" at bounding box center [459, 103] width 128 height 15
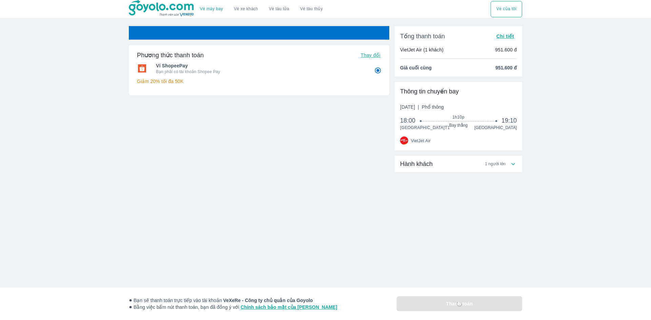
radio input "false"
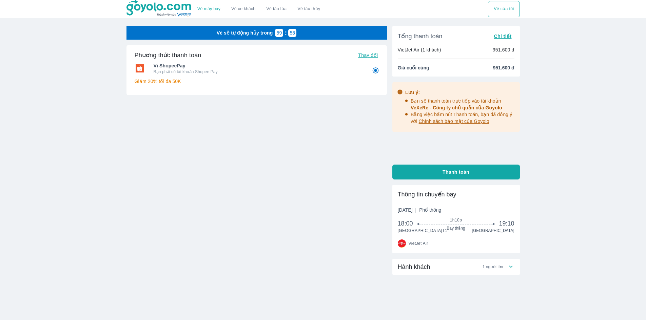
click at [371, 54] on span "Thay đổi" at bounding box center [368, 55] width 20 height 5
radio input "false"
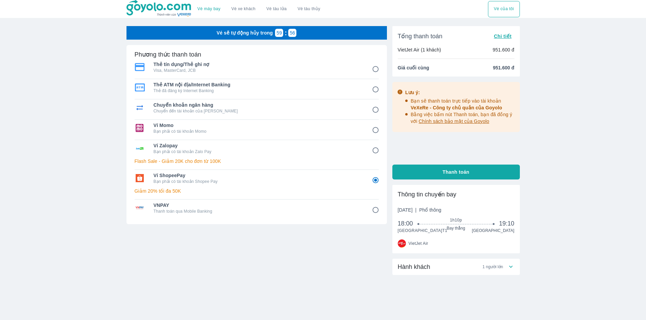
click at [377, 150] on input "5" at bounding box center [375, 150] width 13 height 13
radio input "false"
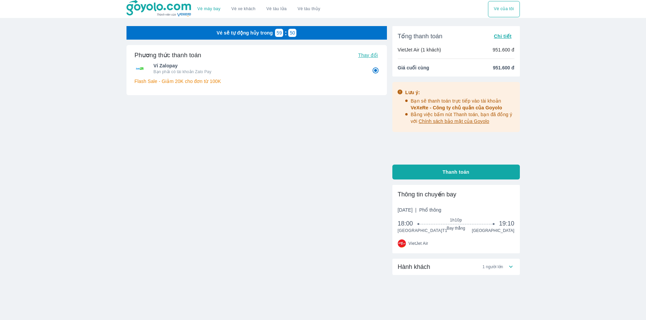
click at [464, 171] on span "Thanh toán" at bounding box center [456, 172] width 27 height 7
radio input "true"
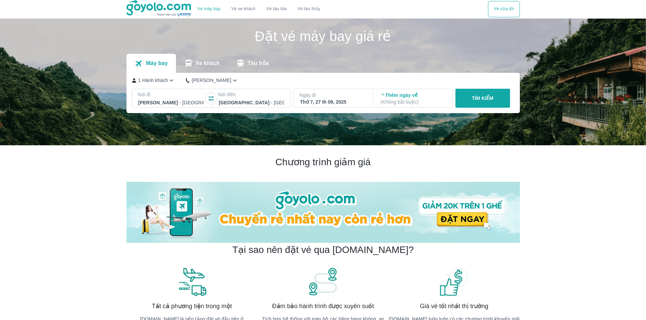
click at [214, 99] on icon "button" at bounding box center [211, 98] width 7 height 7
click at [336, 100] on div "Thứ 7, 27 th 09, 2025" at bounding box center [333, 102] width 66 height 7
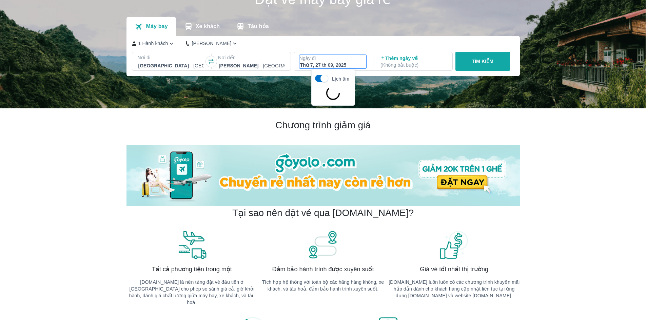
scroll to position [39, 0]
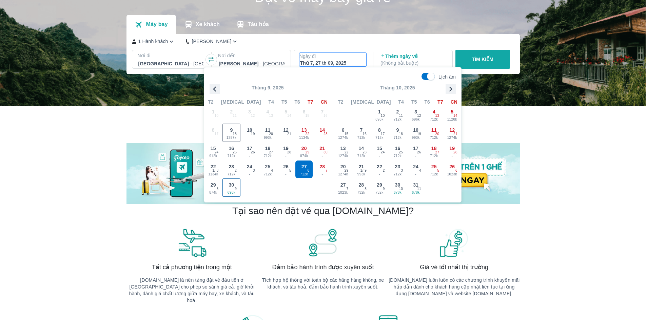
click at [232, 191] on span "696k" at bounding box center [232, 192] width 18 height 5
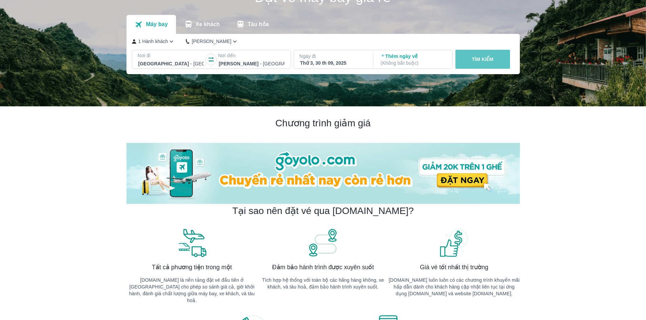
click at [486, 61] on p "TÌM KIẾM" at bounding box center [483, 59] width 22 height 7
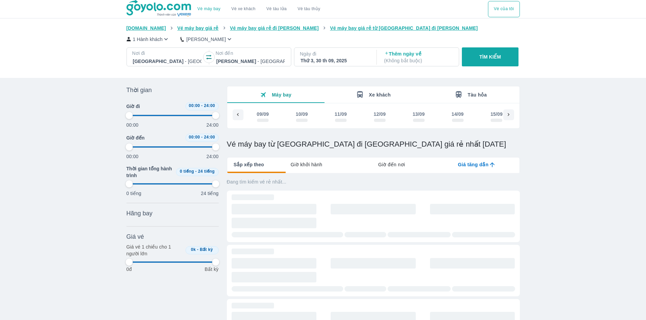
scroll to position [0, 647]
type input "97.9166666666667"
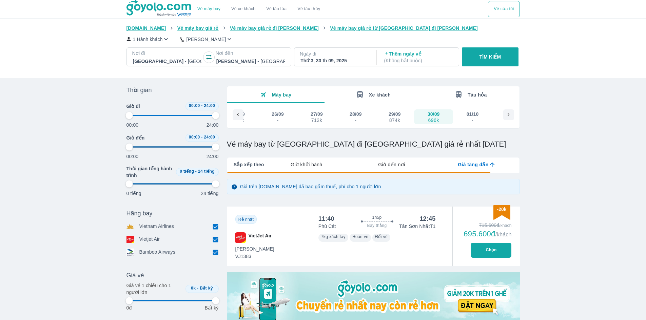
type input "97.9166666666667"
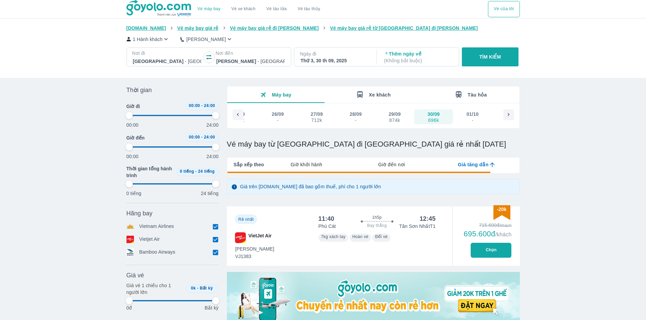
type input "97.9166666666667"
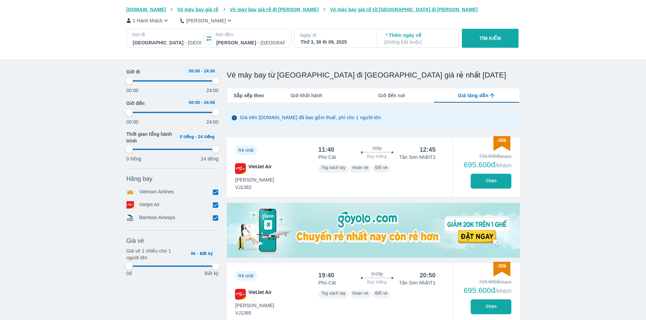
type input "97.9166666666667"
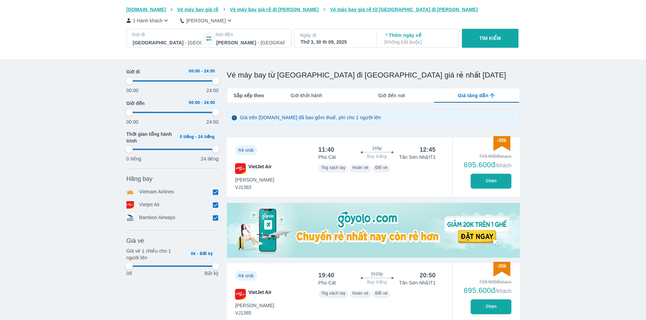
type input "97.9166666666667"
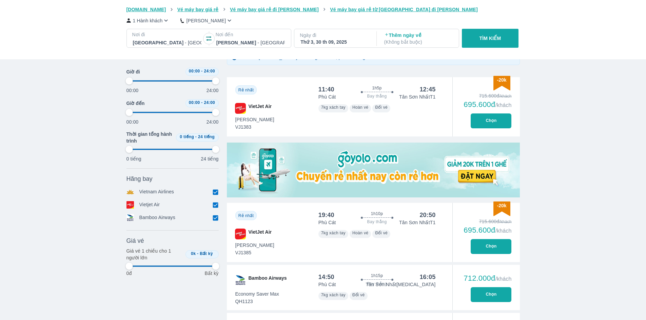
type input "97.9166666666667"
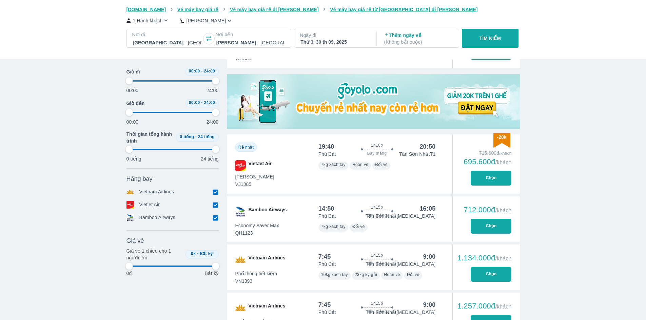
scroll to position [203, 0]
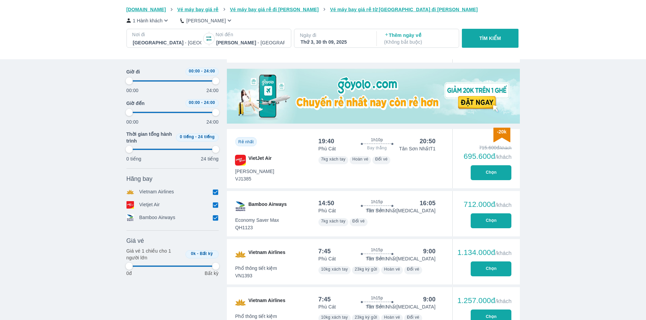
type input "97.9166666666667"
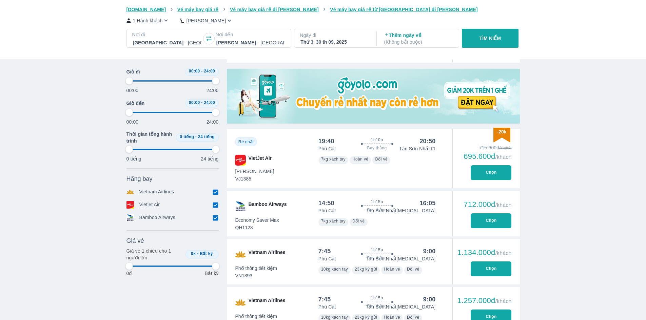
type input "97.9166666666667"
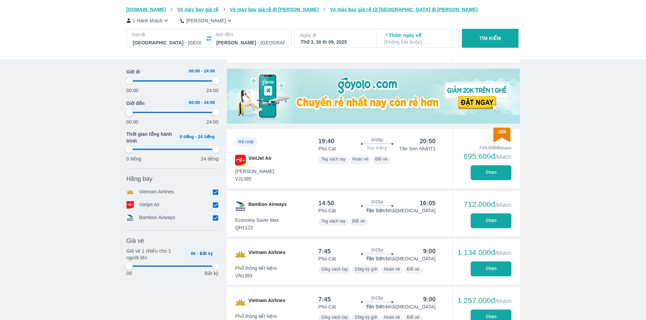
type input "97.9166666666667"
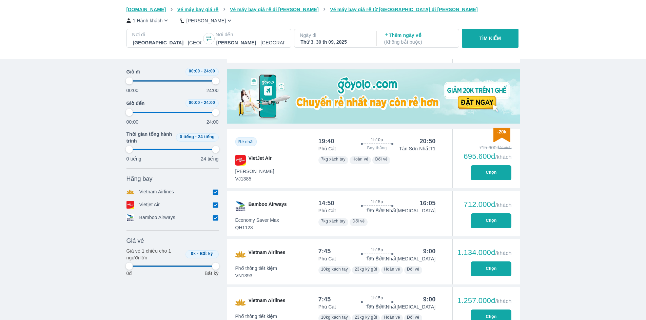
type input "97.9166666666667"
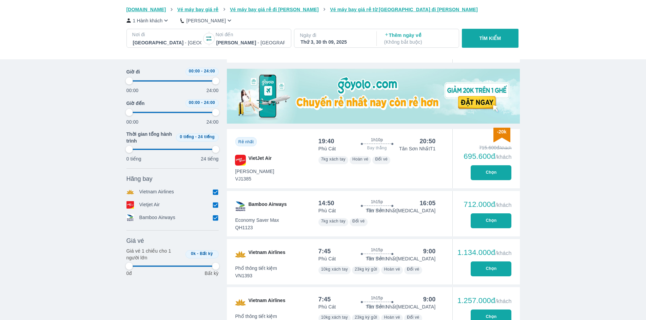
type input "97.9166666666667"
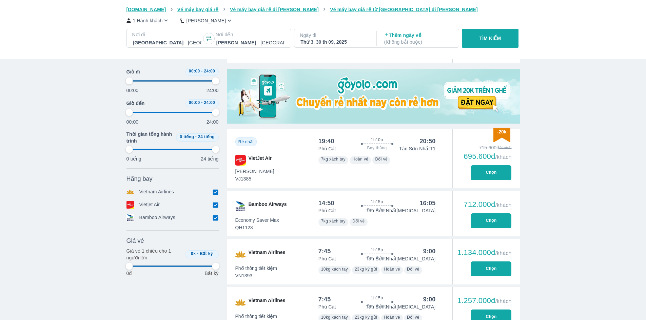
type input "97.9166666666667"
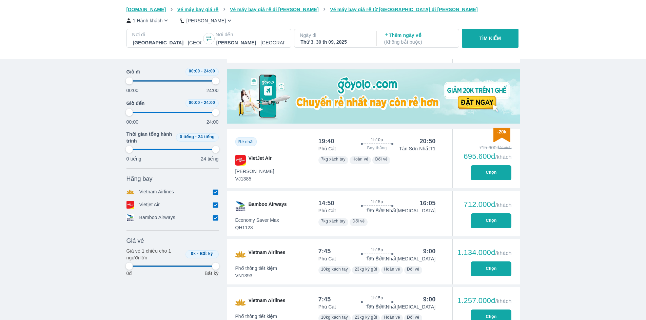
type input "97.9166666666667"
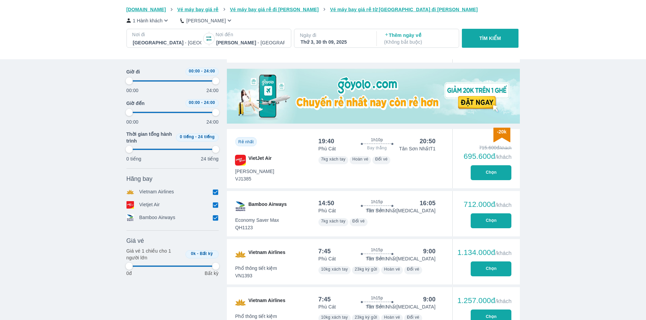
type input "97.9166666666667"
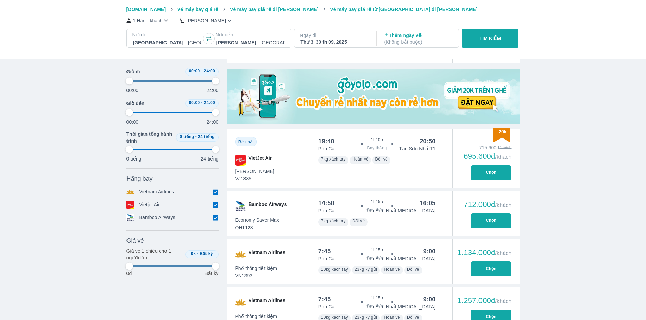
type input "97.9166666666667"
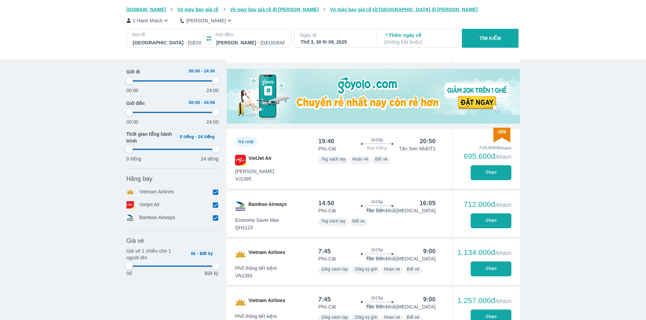
type input "97.9166666666667"
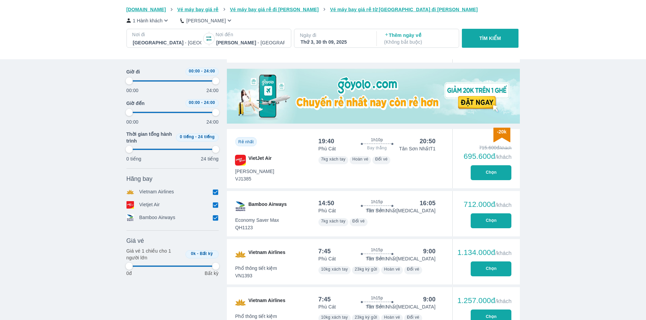
type input "97.9166666666667"
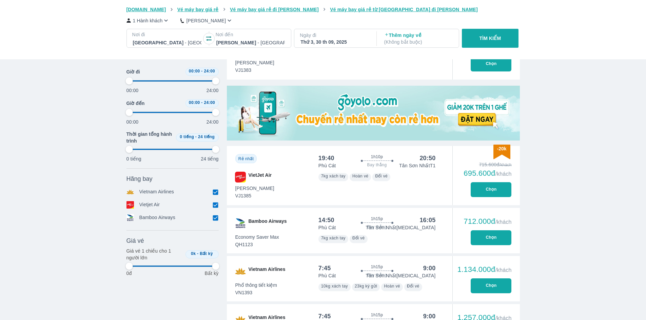
scroll to position [170, 0]
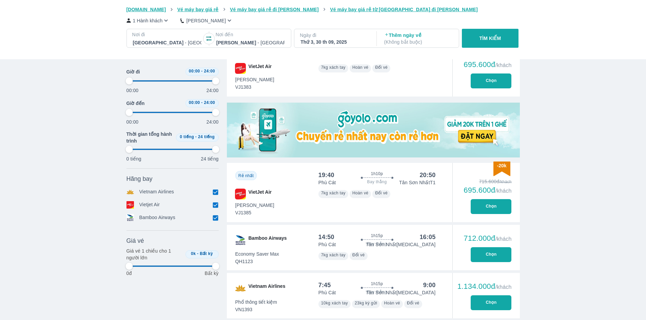
type input "97.9166666666667"
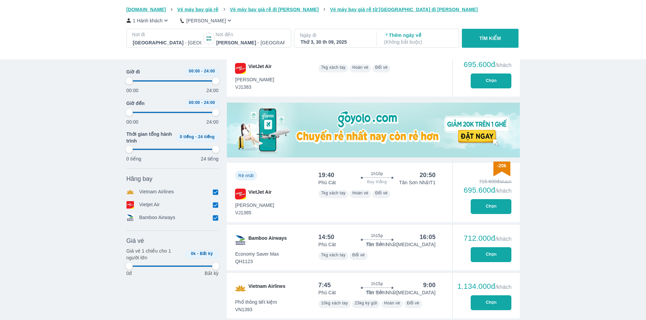
type input "97.9166666666667"
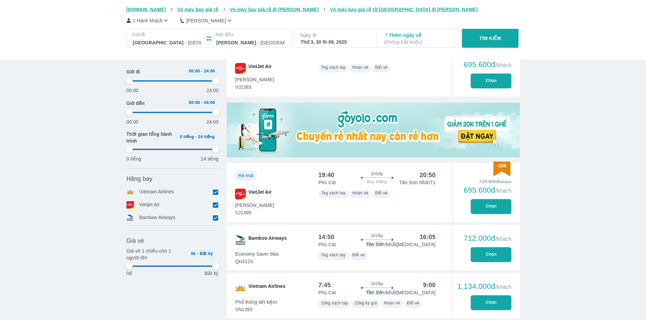
type input "97.9166666666667"
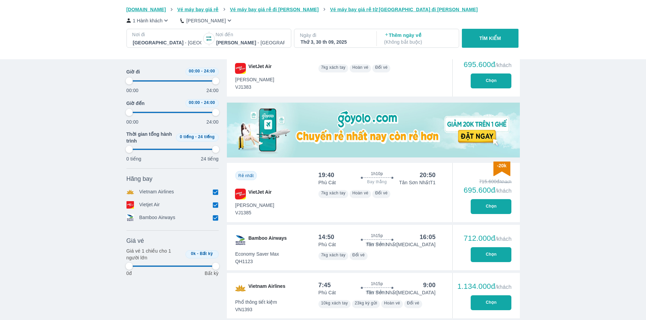
click at [480, 207] on button "Chọn" at bounding box center [491, 206] width 41 height 15
type input "97.9166666666667"
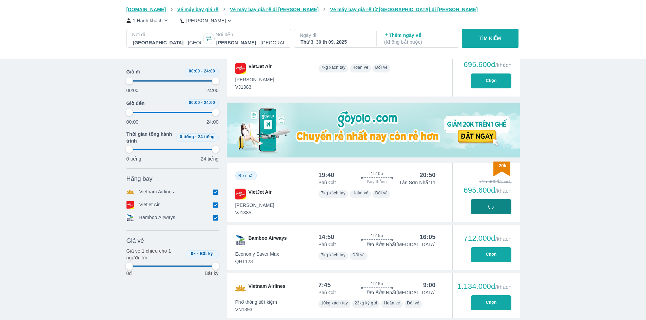
type input "97.9166666666667"
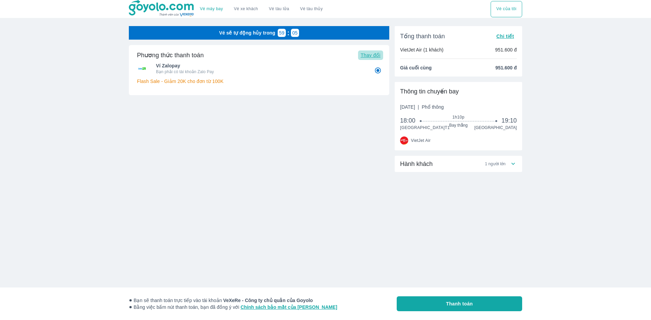
click at [372, 54] on span "Thay đổi" at bounding box center [371, 55] width 20 height 5
radio input "false"
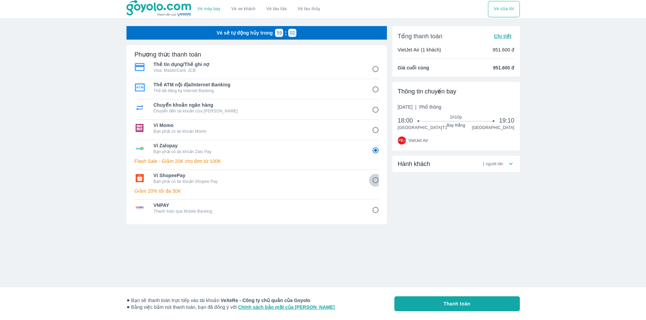
click at [376, 179] on input "6" at bounding box center [375, 180] width 13 height 13
radio input "false"
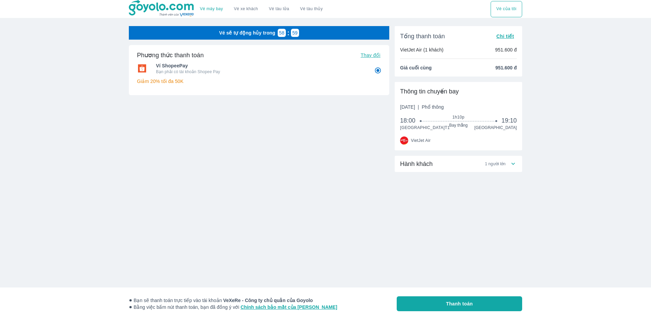
click at [481, 306] on button "Thanh toán" at bounding box center [459, 304] width 125 height 15
radio input "true"
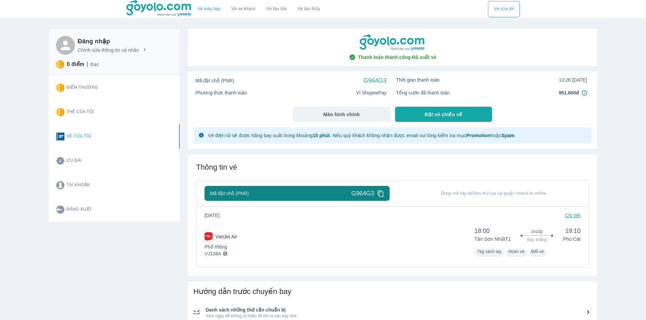
click at [383, 196] on icon at bounding box center [380, 194] width 6 height 6
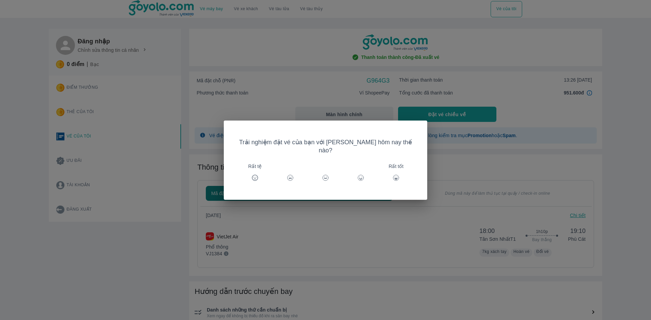
click at [393, 175] on icon at bounding box center [396, 178] width 7 height 7
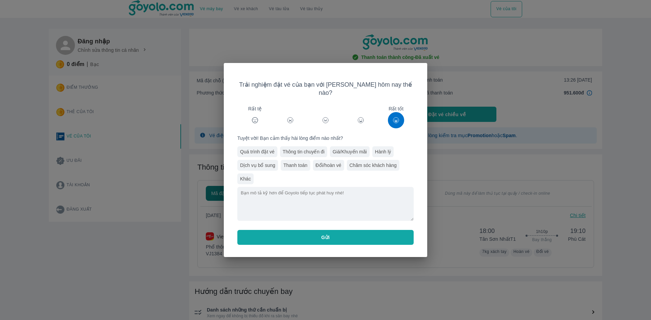
click at [345, 232] on button "Gửi" at bounding box center [325, 237] width 176 height 15
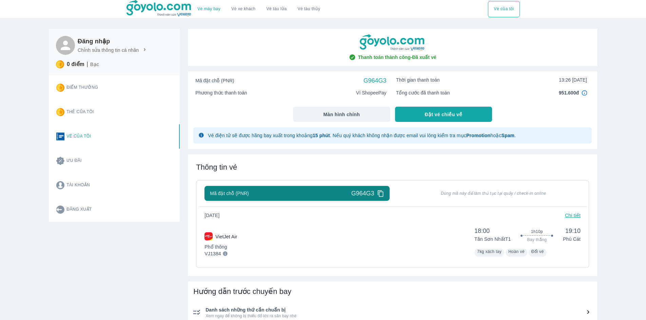
click at [383, 193] on icon at bounding box center [380, 193] width 7 height 7
click at [447, 113] on span "Đặt vé chiều về" at bounding box center [444, 114] width 38 height 7
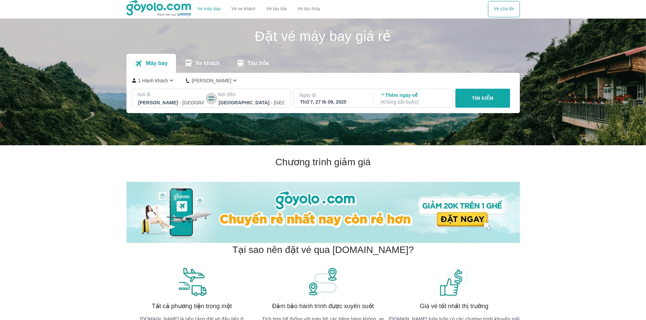
click at [209, 100] on icon "button" at bounding box center [211, 98] width 7 height 7
click at [324, 102] on div "Thứ 7, 27 th 09, 2025" at bounding box center [333, 102] width 66 height 7
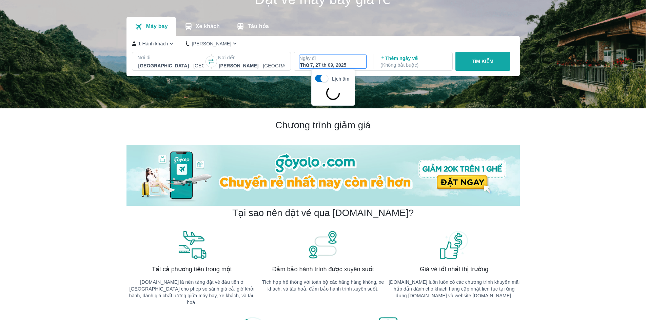
scroll to position [39, 0]
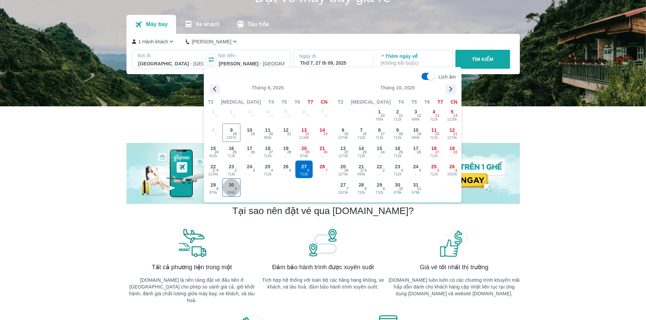
click at [232, 193] on span "696k" at bounding box center [232, 192] width 18 height 5
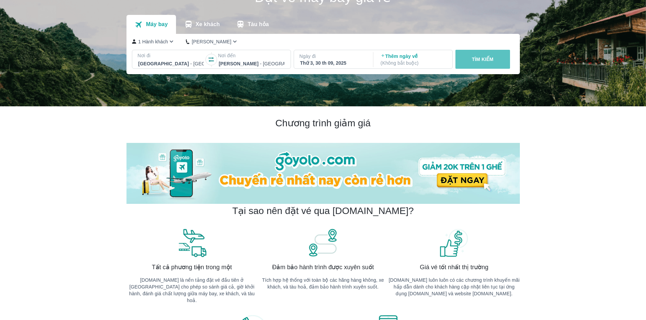
click at [498, 56] on button "TÌM KIẾM" at bounding box center [482, 59] width 55 height 19
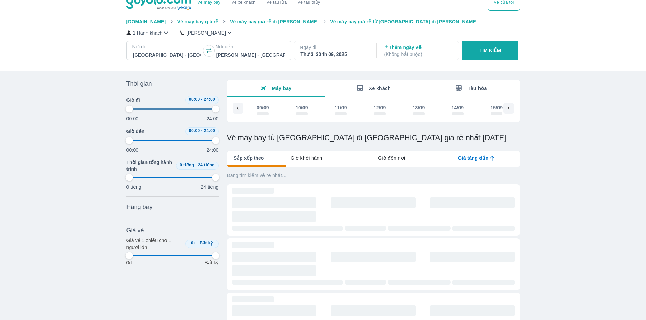
scroll to position [0, 647]
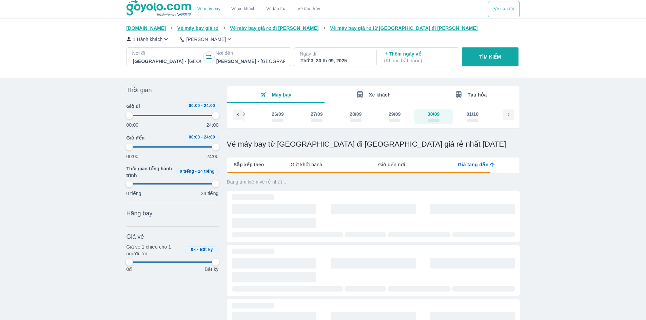
type input "97.9166666666667"
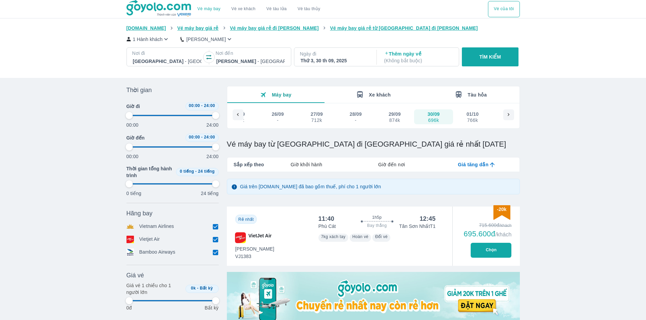
type input "97.9166666666667"
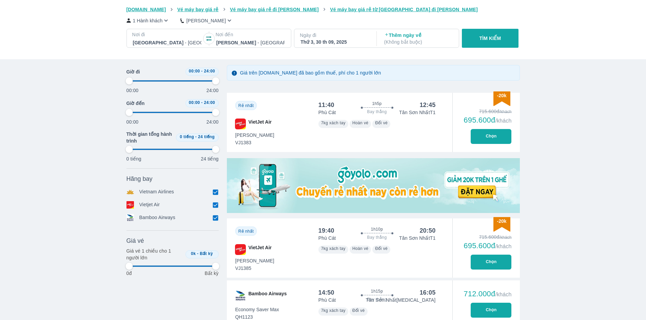
type input "97.9166666666667"
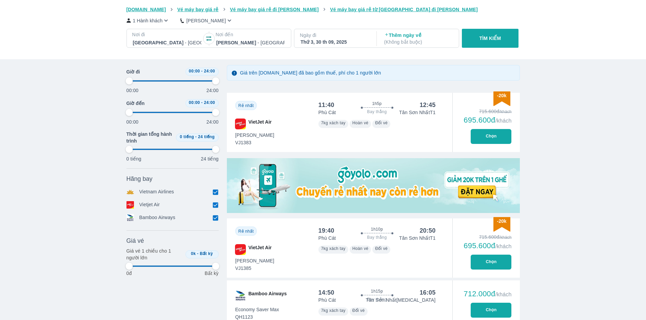
type input "97.9166666666667"
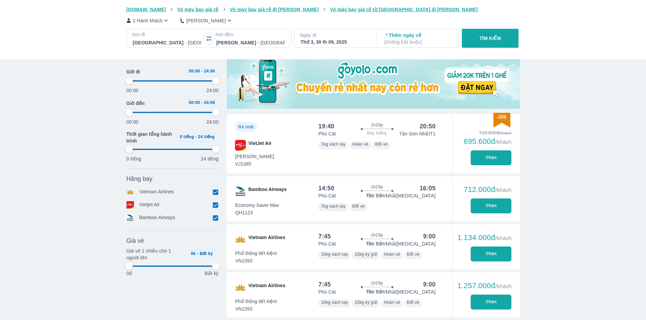
scroll to position [237, 0]
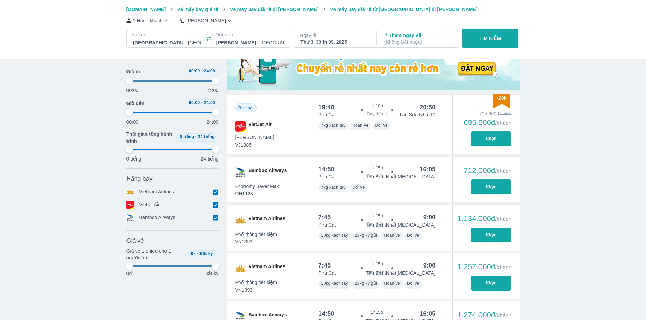
click at [482, 136] on button "Chọn" at bounding box center [491, 139] width 41 height 15
type input "97.9166666666667"
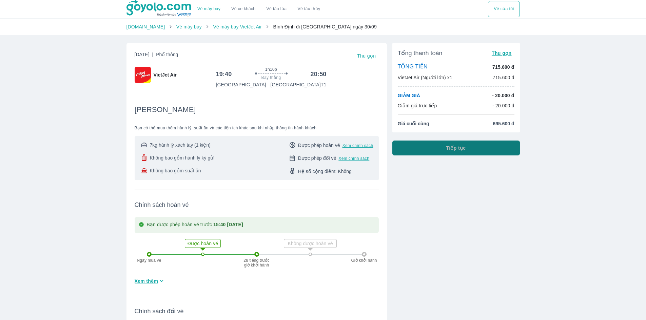
click at [427, 150] on button "Tiếp tục" at bounding box center [456, 148] width 128 height 15
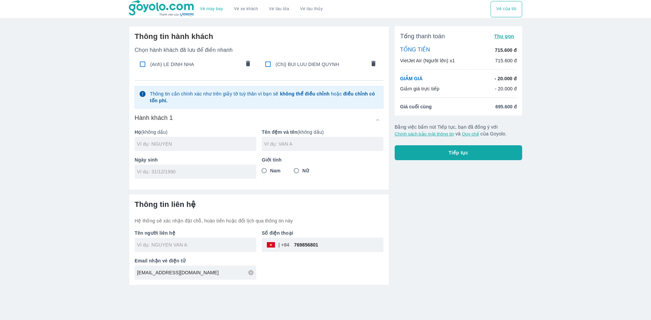
click at [266, 64] on input "checkbox" at bounding box center [267, 64] width 13 height 13
checkbox input "true"
type input "BUI"
type input "LUU DIEM QUYNH"
type input "01/10/2002"
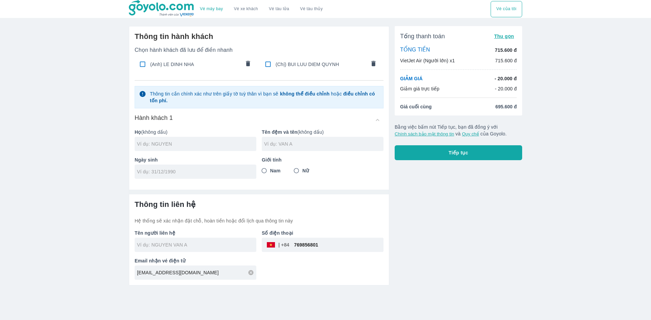
radio input "true"
type input "BUI LUU DIEM QUYNH"
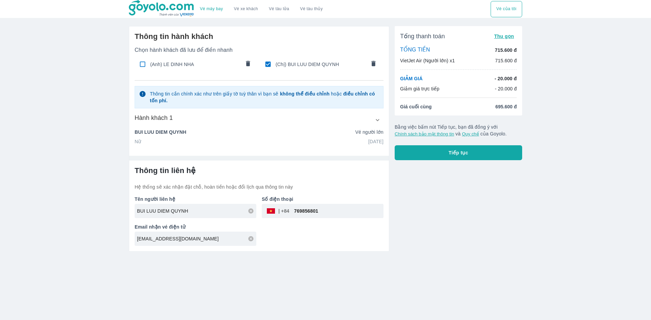
click at [378, 121] on icon "button" at bounding box center [377, 120] width 7 height 7
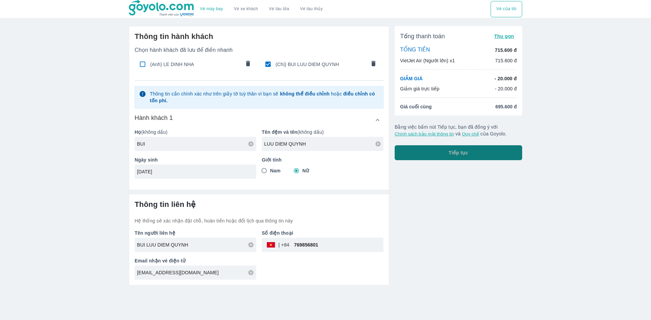
click at [460, 152] on span "Tiếp tục" at bounding box center [459, 153] width 20 height 7
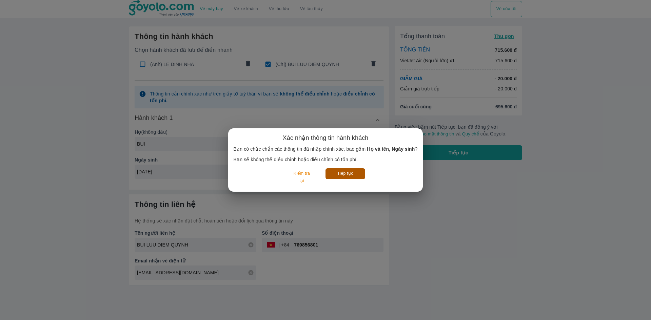
click at [353, 177] on button "Tiếp tục" at bounding box center [346, 174] width 40 height 11
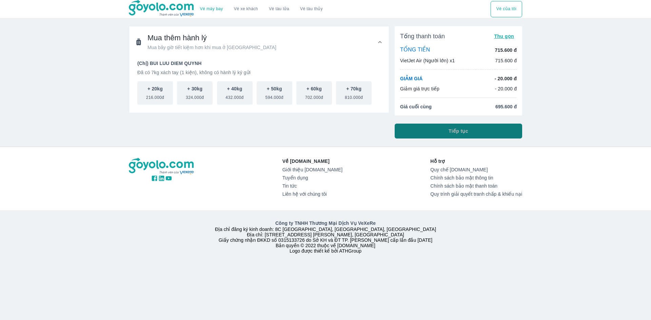
click at [432, 131] on button "Tiếp tục" at bounding box center [459, 131] width 128 height 15
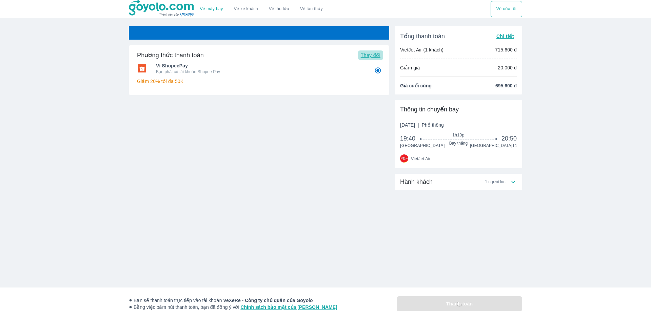
click at [373, 59] on button "Thay đổi" at bounding box center [370, 55] width 25 height 9
radio input "false"
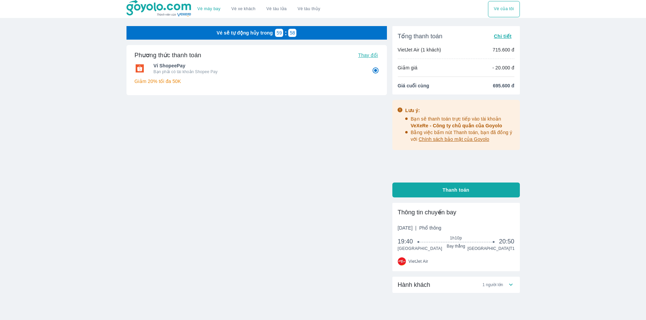
click at [451, 192] on span "Thanh toán" at bounding box center [456, 190] width 27 height 7
radio input "false"
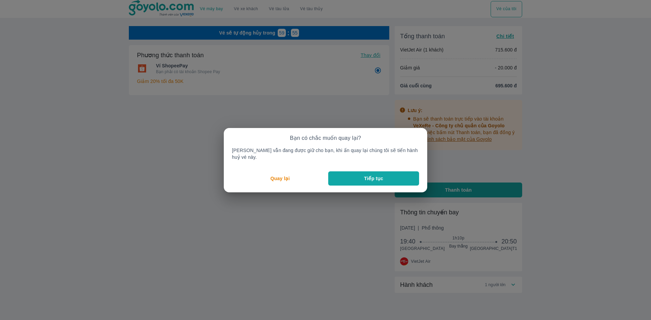
click at [372, 175] on p "Tiếp tục" at bounding box center [373, 178] width 19 height 7
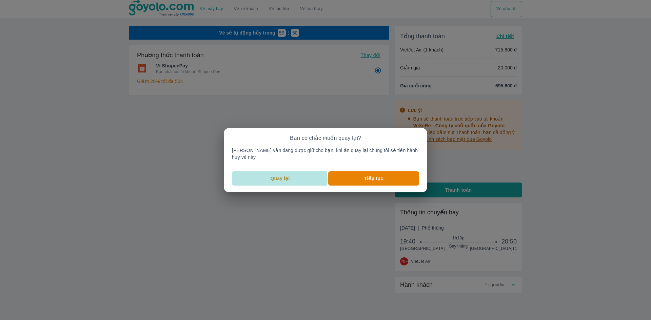
click at [286, 177] on p "Quay lại" at bounding box center [280, 178] width 19 height 7
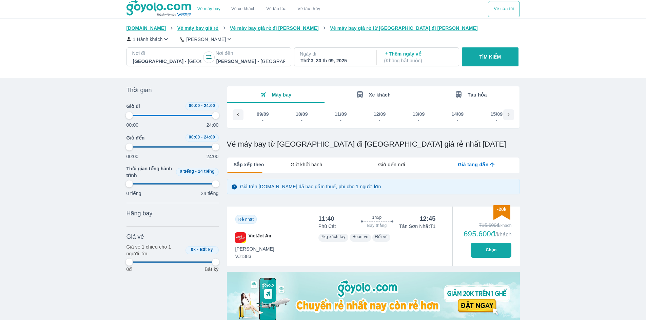
scroll to position [0, 647]
type input "97.9166666666667"
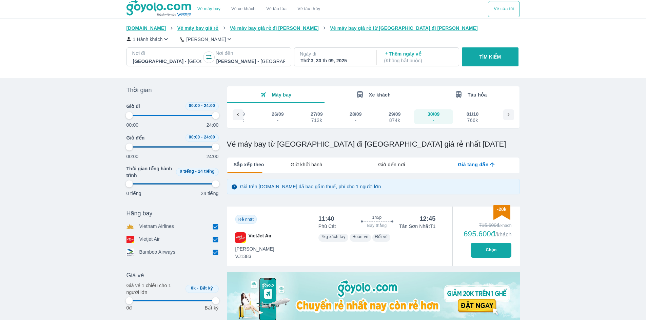
type input "97.9166666666667"
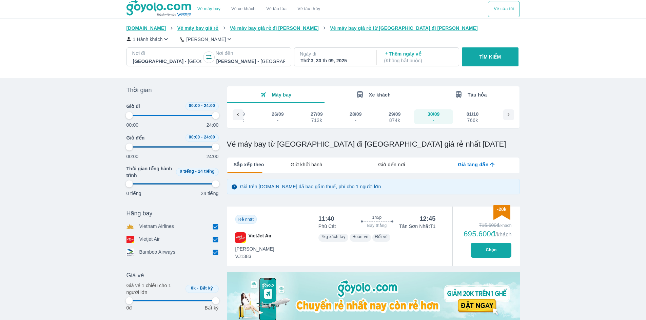
type input "97.9166666666667"
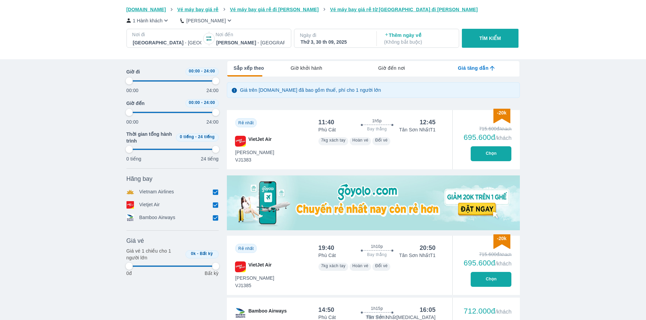
type input "97.9166666666667"
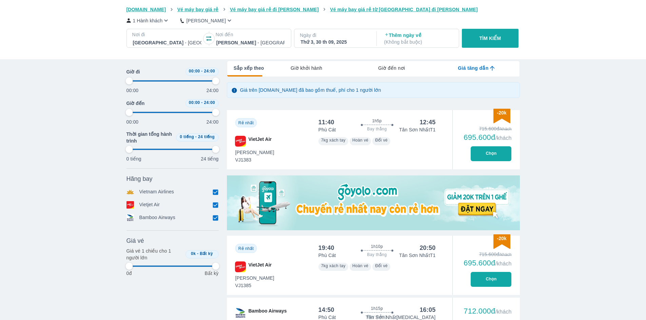
type input "97.9166666666667"
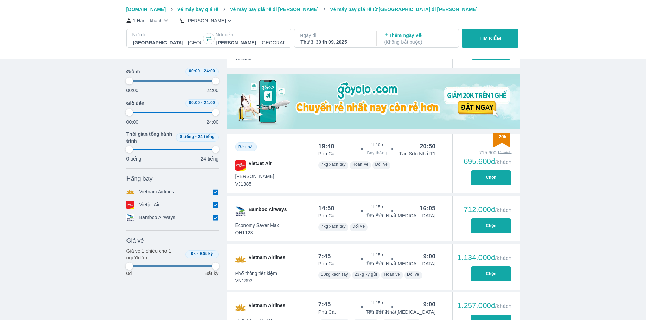
scroll to position [198, 0]
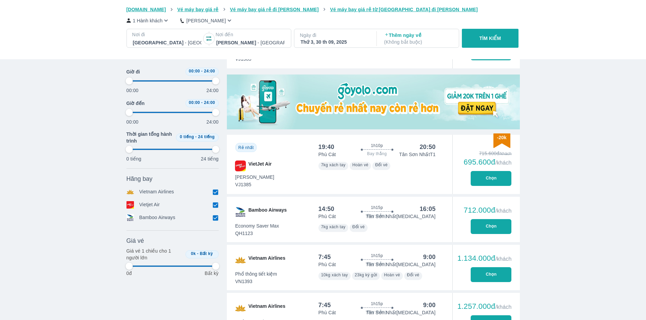
type input "97.9166666666667"
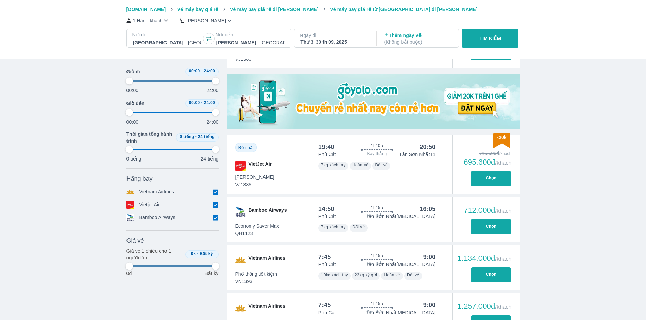
type input "97.9166666666667"
click at [488, 179] on button "Chọn" at bounding box center [491, 178] width 41 height 15
type input "97.9166666666667"
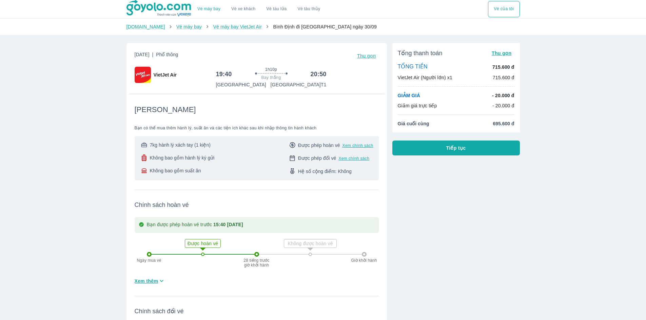
click at [411, 149] on button "Tiếp tục" at bounding box center [456, 148] width 128 height 15
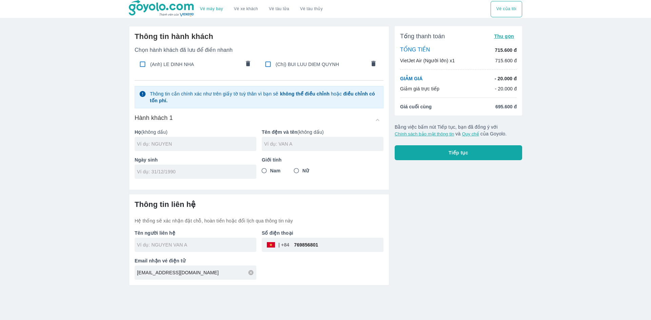
click at [266, 62] on input "checkbox" at bounding box center [267, 64] width 13 height 13
checkbox input "true"
type input "BUI"
type input "LUU DIEM QUYNH"
type input "01/10/2002"
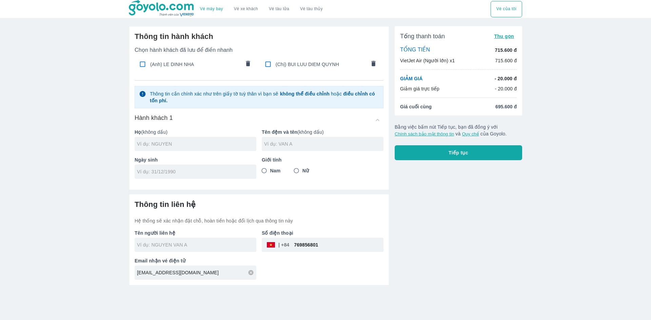
radio input "true"
type input "BUI LUU DIEM QUYNH"
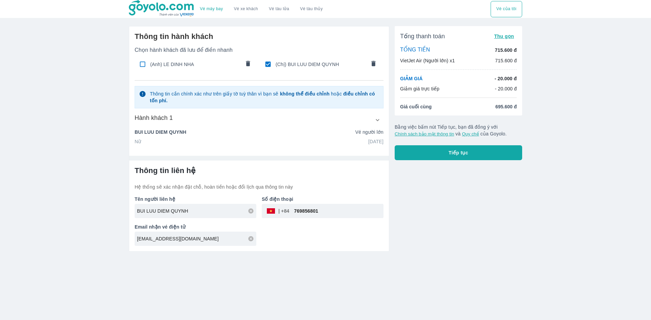
click at [379, 119] on icon "button" at bounding box center [377, 120] width 7 height 7
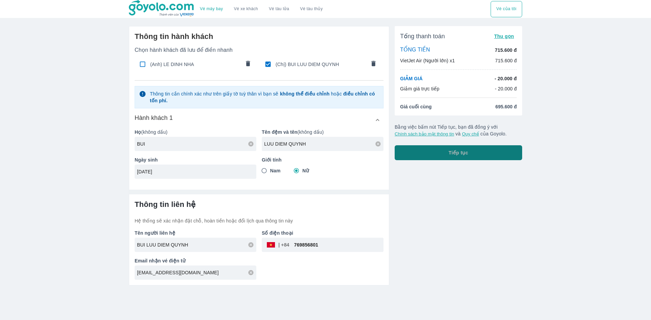
click at [495, 152] on button "Tiếp tục" at bounding box center [459, 152] width 128 height 15
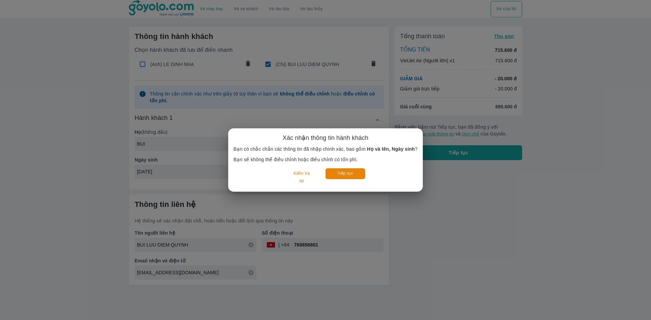
click at [348, 168] on div "Xác nhận thông tin hành khách Bạn có chắc chắn các thông tin đã nhập chính xác,…" at bounding box center [326, 160] width 184 height 53
click at [342, 174] on button "Tiếp tục" at bounding box center [346, 174] width 40 height 11
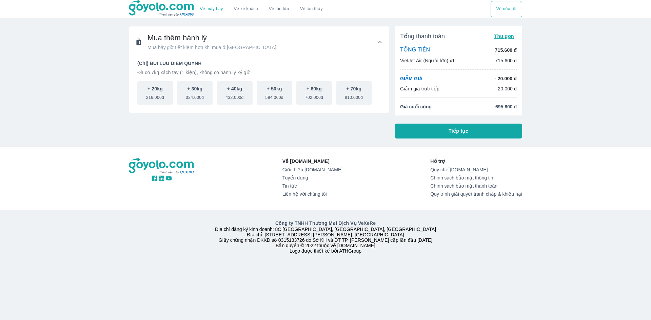
click at [438, 127] on button "Tiếp tục" at bounding box center [459, 131] width 128 height 15
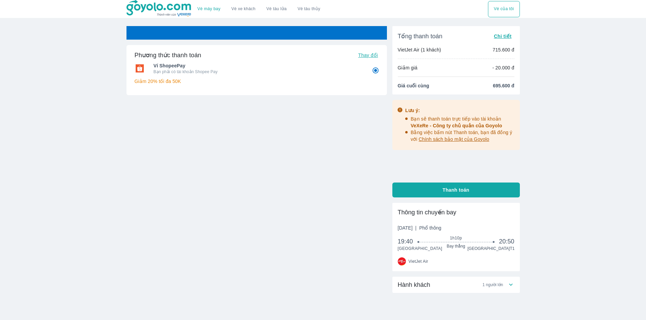
radio input "false"
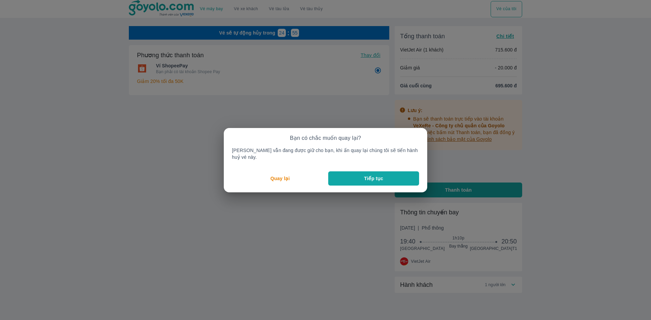
click at [350, 176] on button "Tiếp tục" at bounding box center [373, 179] width 91 height 14
click at [280, 175] on p "Quay lại" at bounding box center [280, 178] width 19 height 7
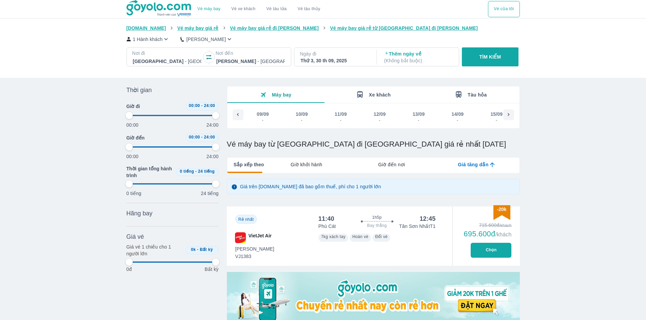
scroll to position [0, 647]
type input "97.9166666666667"
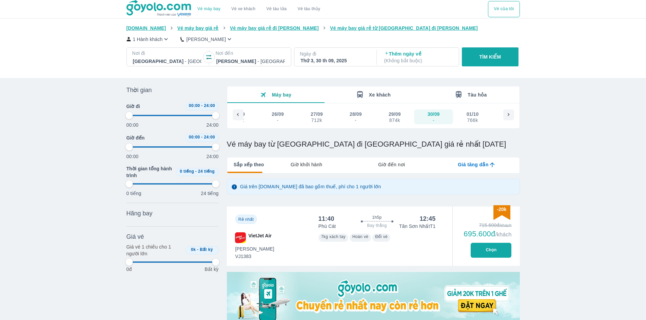
type input "97.9166666666667"
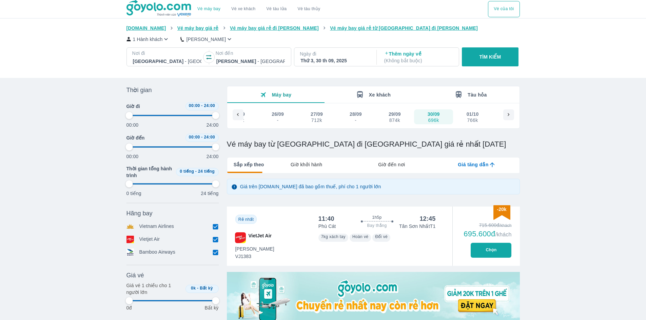
type input "97.9166666666667"
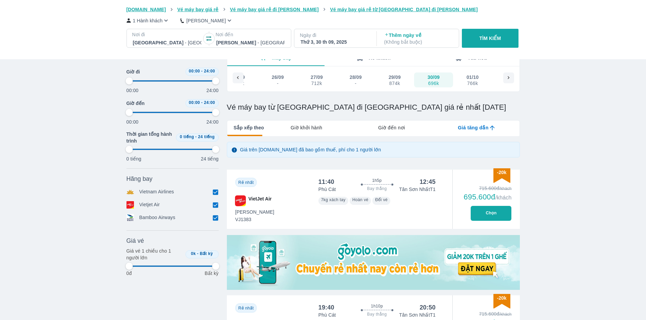
type input "97.9166666666667"
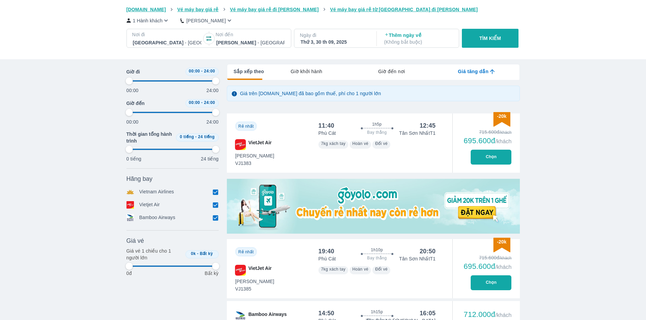
type input "97.9166666666667"
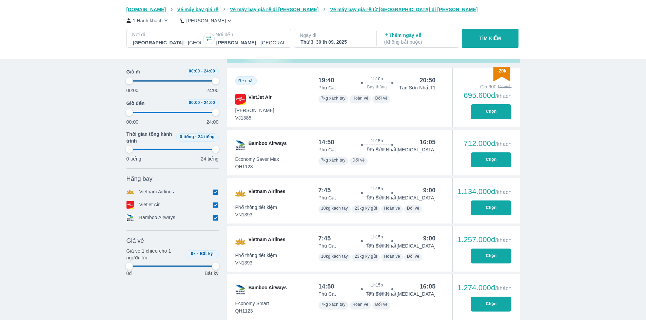
scroll to position [258, 0]
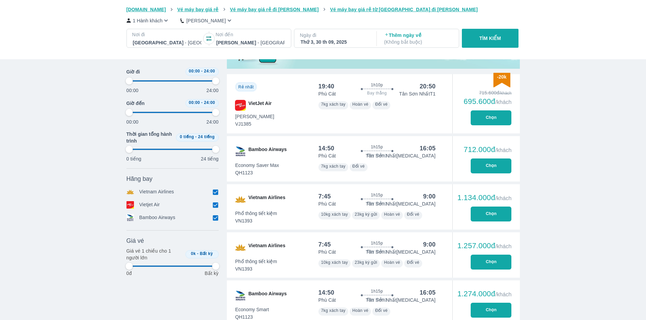
type input "97.9166666666667"
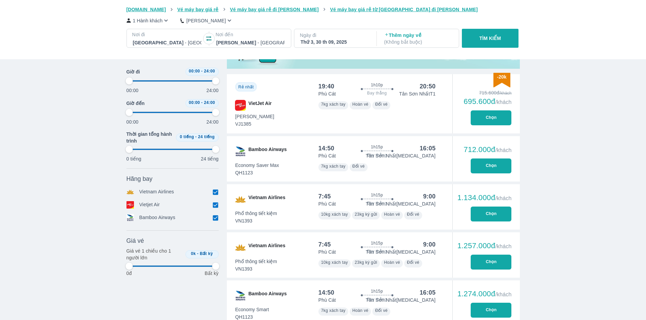
type input "97.9166666666667"
click at [482, 124] on button "Chọn" at bounding box center [491, 118] width 41 height 15
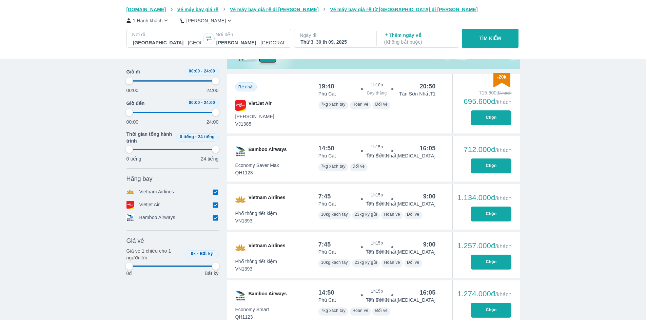
type input "97.9166666666667"
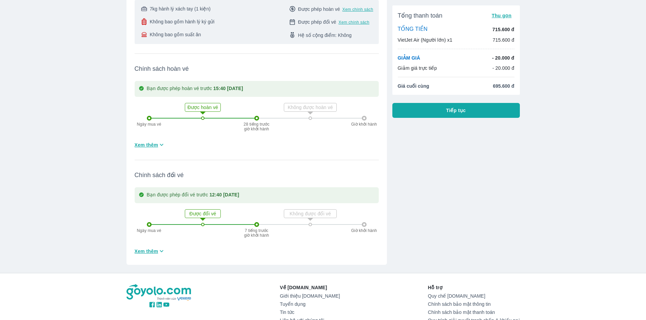
scroll to position [136, 0]
click at [414, 111] on button "Tiếp tục" at bounding box center [456, 110] width 128 height 15
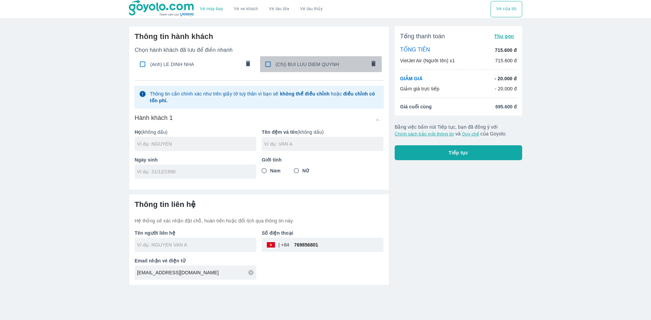
click at [269, 63] on input "checkbox" at bounding box center [267, 64] width 13 height 13
checkbox input "true"
type input "BUI"
type input "LUU DIEM QUYNH"
type input "01/10/2002"
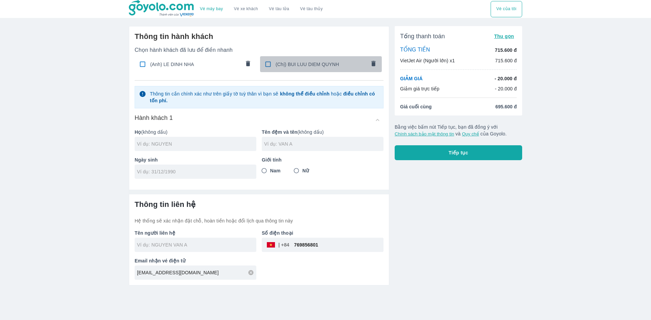
radio input "true"
type input "BUI LUU DIEM QUYNH"
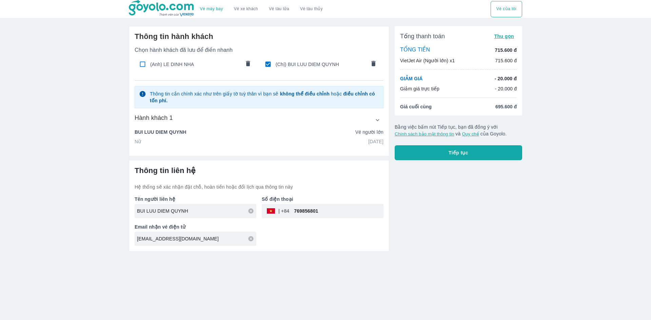
click at [376, 120] on icon "button" at bounding box center [377, 120] width 7 height 7
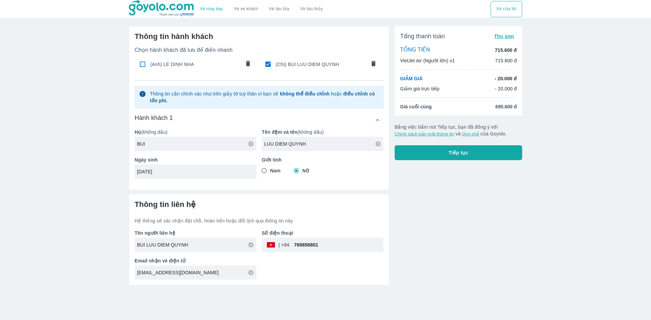
click at [439, 149] on button "Tiếp tục" at bounding box center [459, 152] width 128 height 15
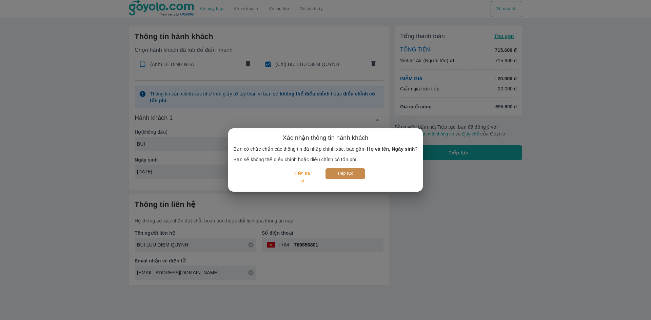
click at [361, 174] on button "Tiếp tục" at bounding box center [346, 174] width 40 height 11
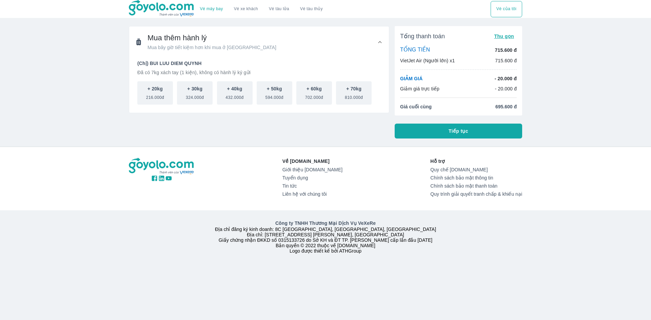
click at [420, 131] on button "Tiếp tục" at bounding box center [459, 131] width 128 height 15
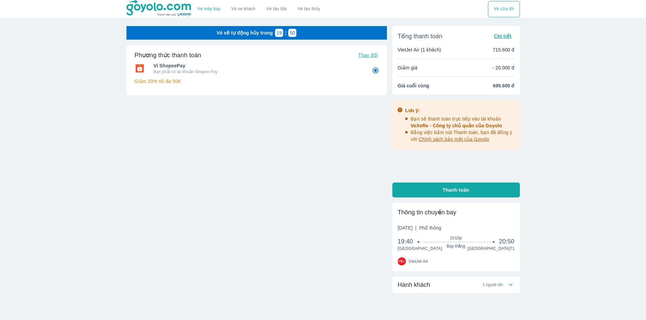
click at [442, 192] on button "Thanh toán" at bounding box center [456, 190] width 128 height 15
radio input "false"
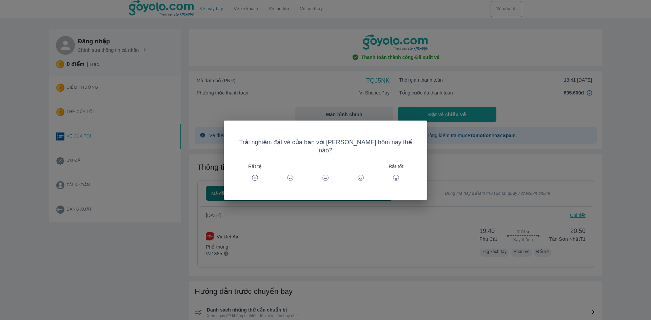
click at [395, 172] on div "Rất tốt" at bounding box center [396, 178] width 16 height 16
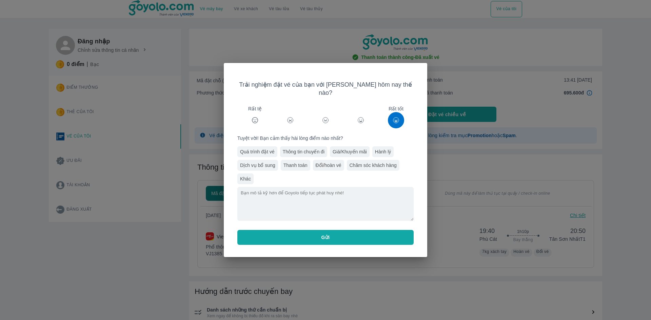
click at [370, 232] on button "Gửi" at bounding box center [325, 237] width 176 height 15
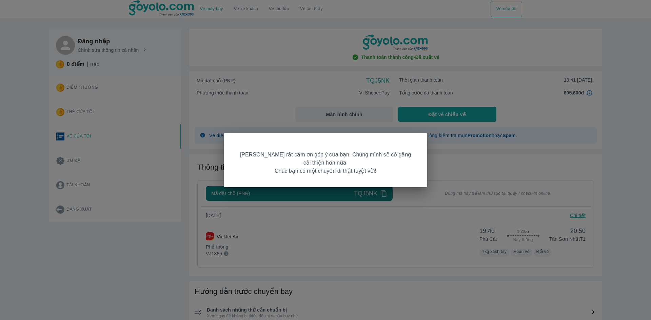
click at [467, 146] on div "[PERSON_NAME] rất cảm ơn góp ý của bạn. Chúng mình sẽ cố gắng cải thiện hơn nữa…" at bounding box center [325, 160] width 651 height 320
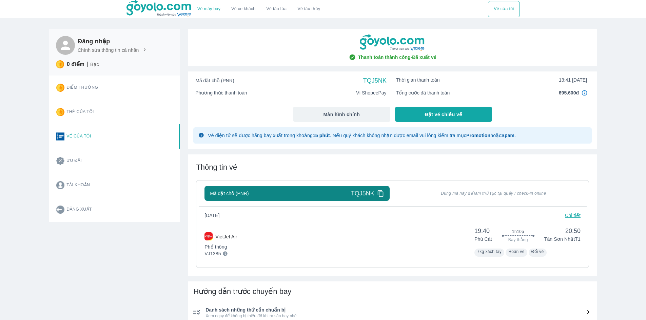
click at [510, 2] on button "Vé của tôi" at bounding box center [504, 9] width 32 height 16
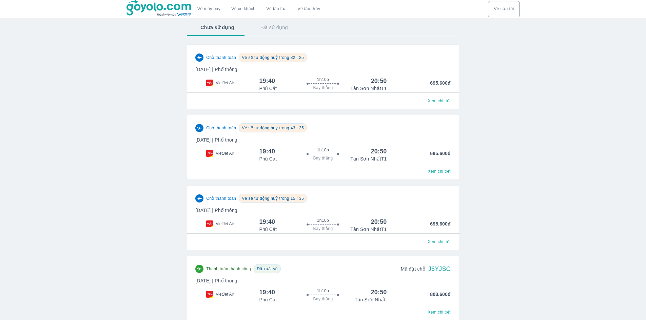
click at [270, 30] on button "Đã sử dụng" at bounding box center [275, 28] width 54 height 18
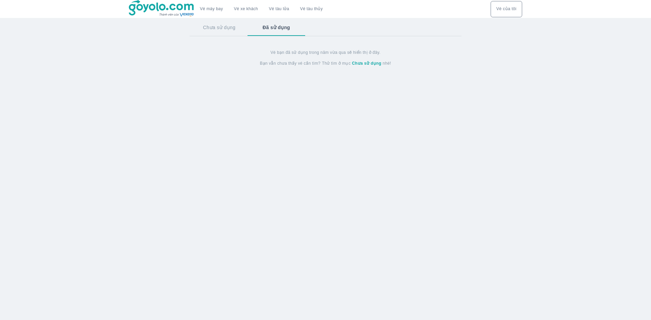
click at [218, 27] on button "Chưa sử dụng" at bounding box center [220, 28] width 60 height 18
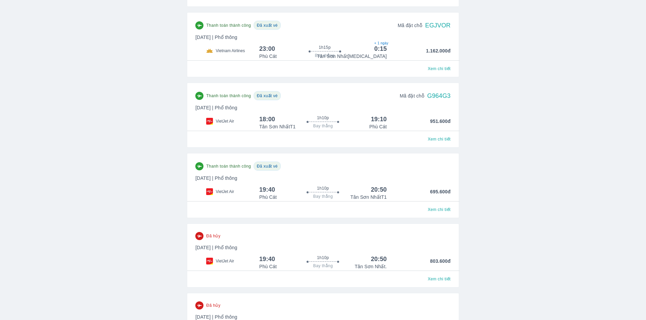
scroll to position [319, 0]
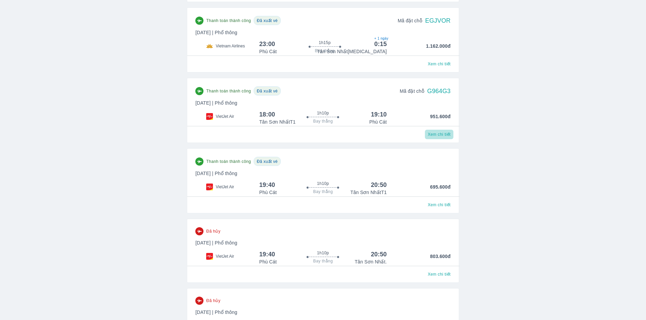
click at [437, 137] on span "Xem chi tiết" at bounding box center [439, 134] width 23 height 5
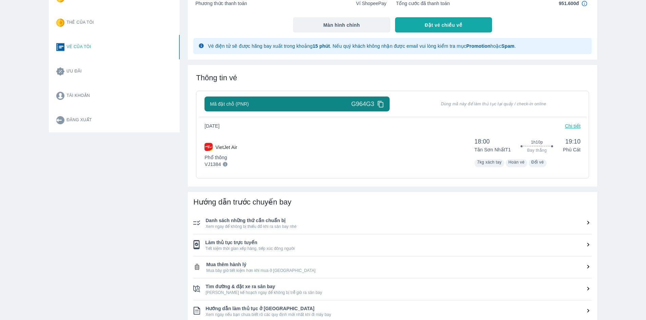
scroll to position [81, 0]
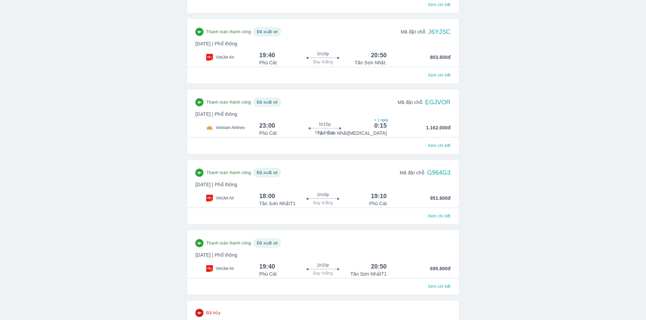
scroll to position [271, 0]
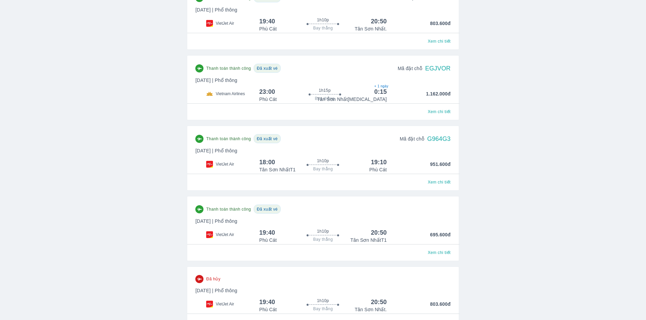
click at [431, 220] on div "Thanh toán thành công Đã xuất vé [DATE] | Phổ thông VietJet Air 19:40 1h10p Bay…" at bounding box center [322, 224] width 255 height 39
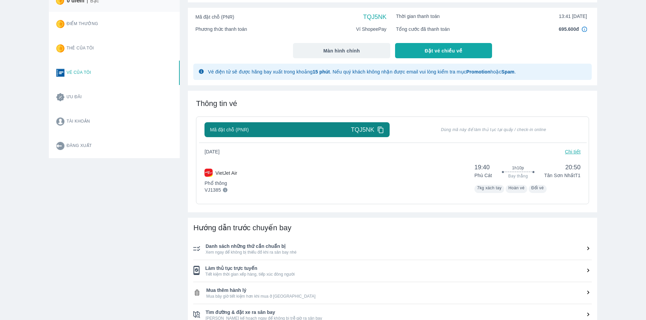
scroll to position [136, 0]
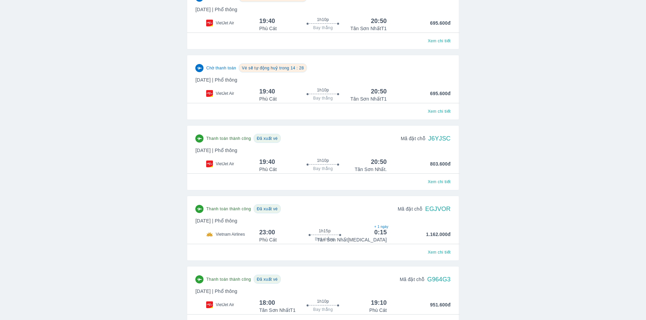
scroll to position [136, 0]
